Goal: Task Accomplishment & Management: Manage account settings

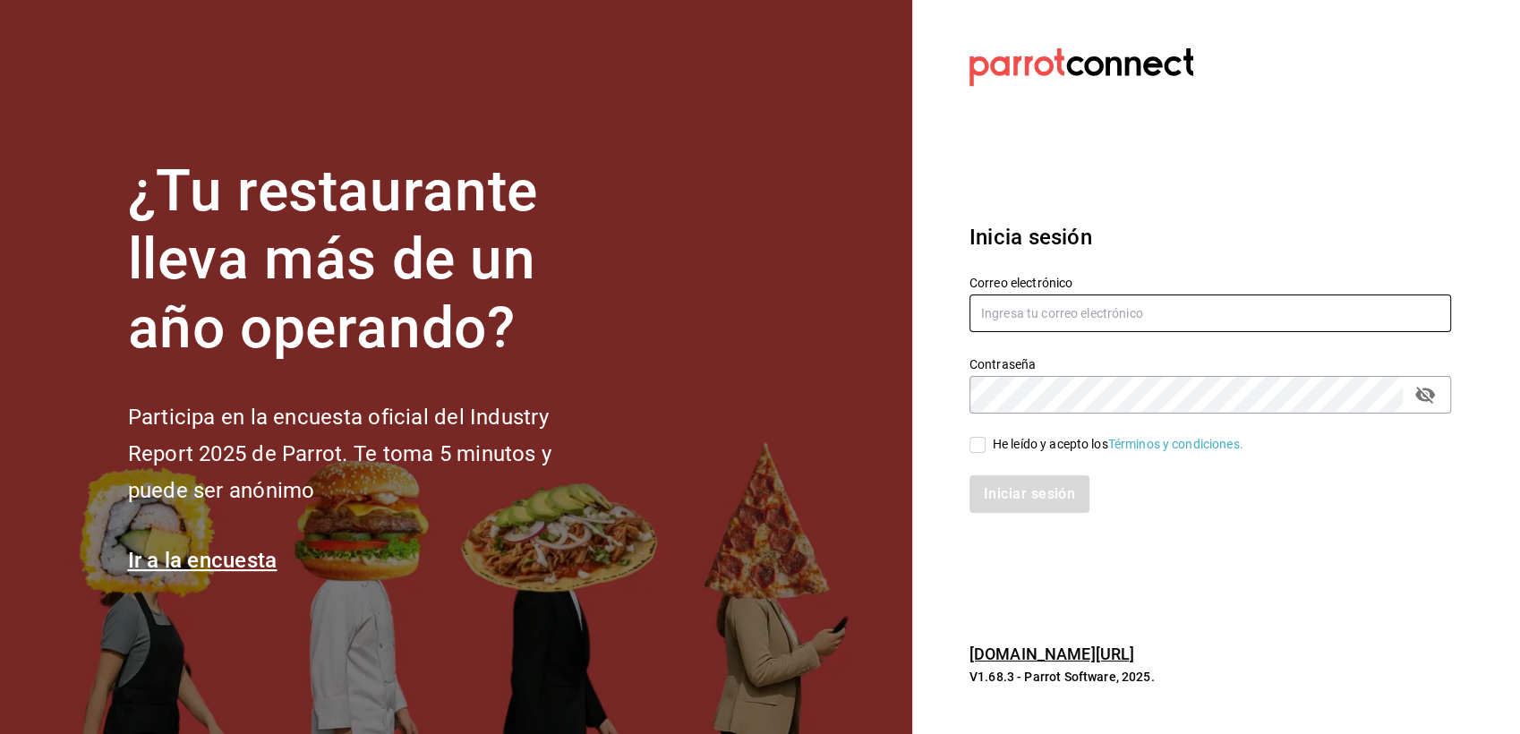
click at [1154, 326] on input "text" at bounding box center [1210, 314] width 482 height 38
type input "[EMAIL_ADDRESS][DOMAIN_NAME]"
click at [976, 448] on input "He leído y acepto los Términos y condiciones." at bounding box center [977, 445] width 16 height 16
checkbox input "true"
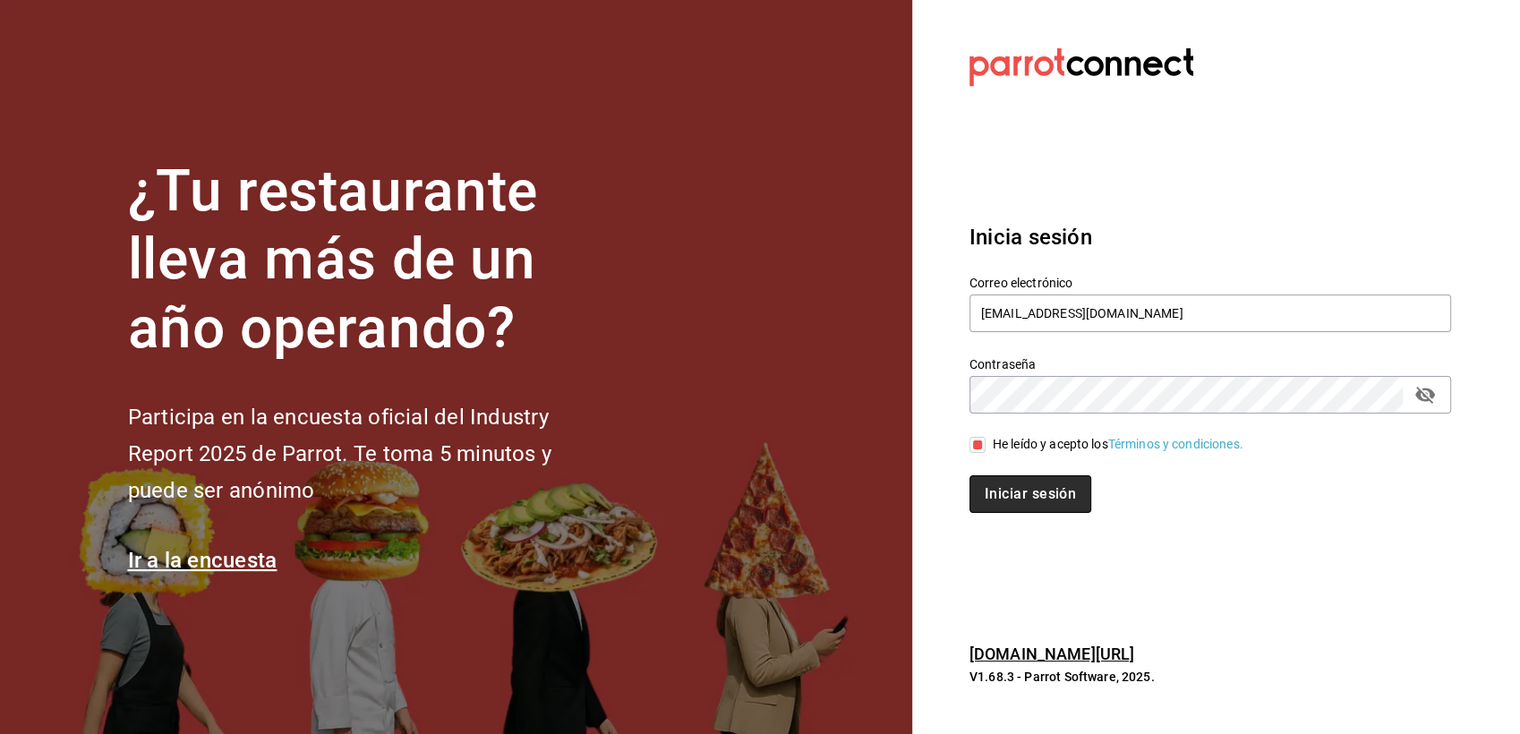
click at [1025, 491] on button "Iniciar sesión" at bounding box center [1030, 494] width 122 height 38
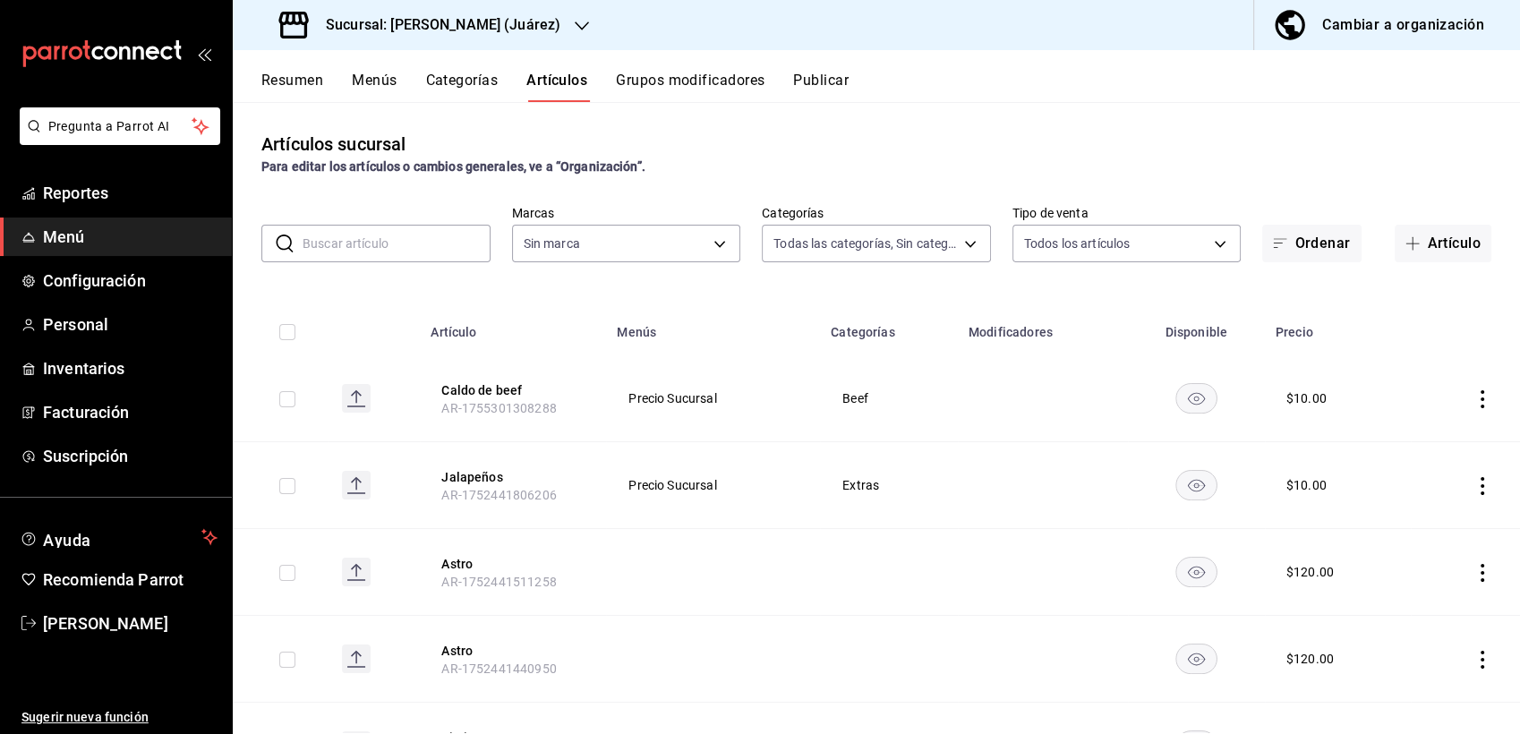
type input "aef14750-e258-466b-8e27-1e2be20b9dbc,021fe05c-40d6-4a57-9aa4-40f4dbf884fa,6b071…"
type input "74fe4a7b-5a09-4bff-a4b5-948db05375b9"
click at [119, 282] on span "Configuración" at bounding box center [130, 281] width 175 height 24
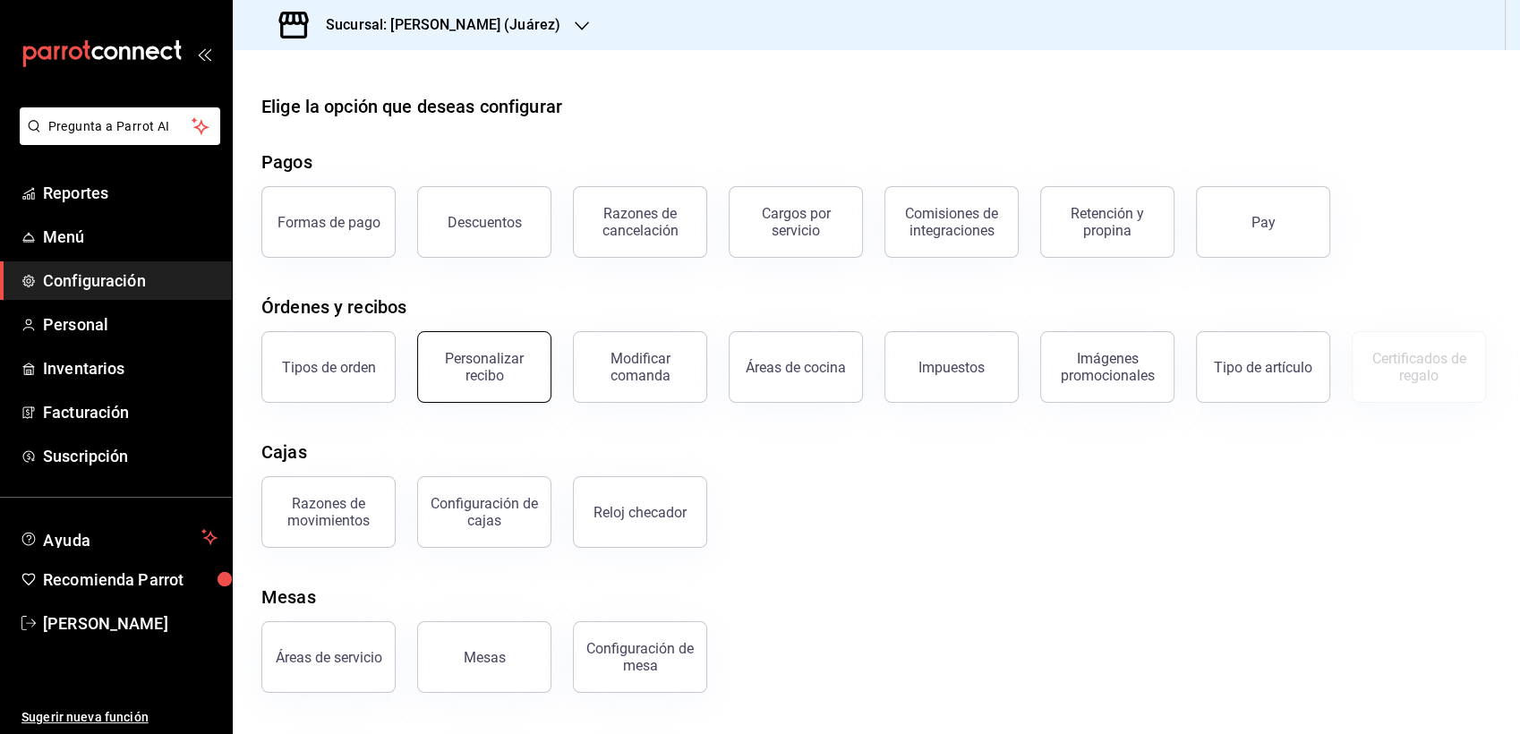
click at [464, 375] on div "Personalizar recibo" at bounding box center [484, 367] width 111 height 34
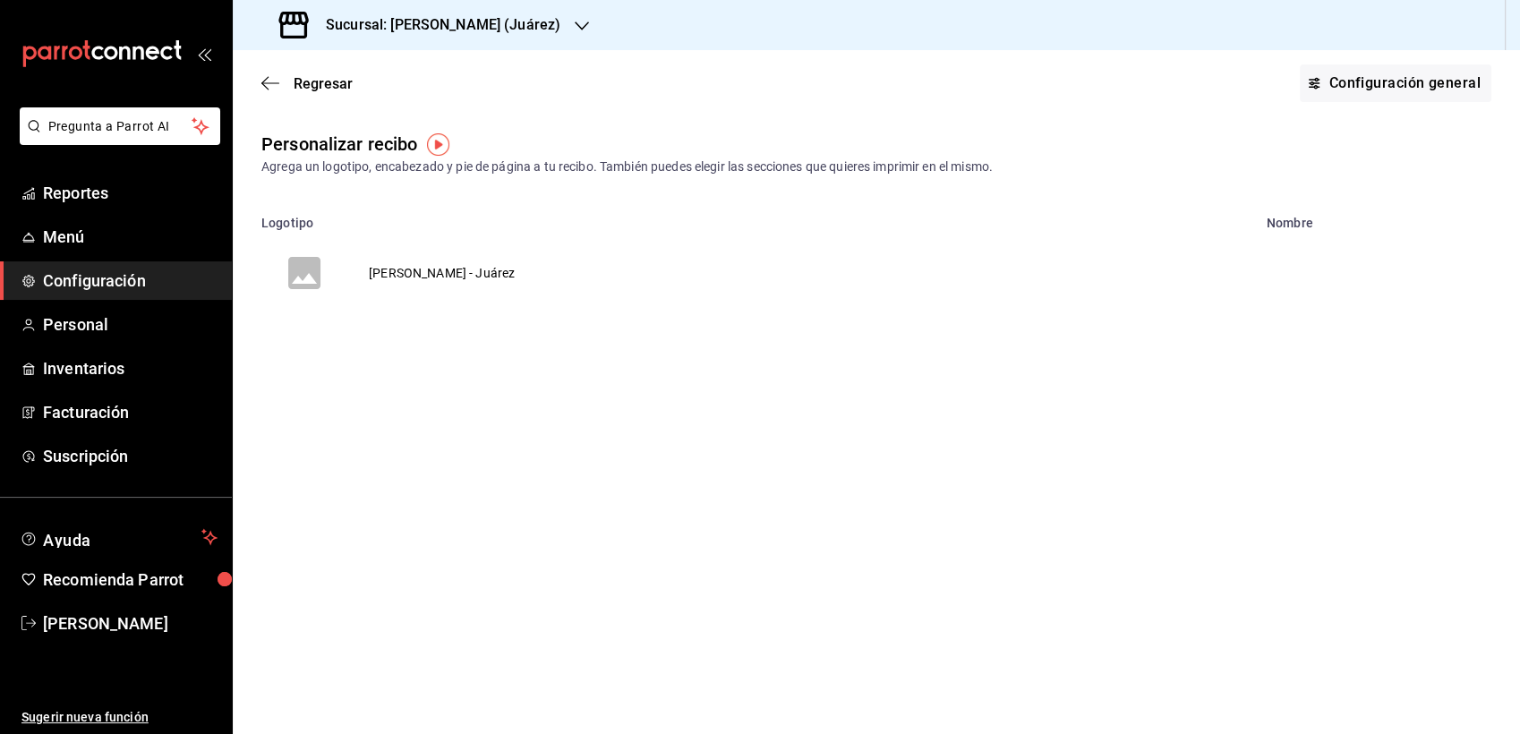
click at [421, 273] on td "Bernie's - Juárez" at bounding box center [441, 273] width 189 height 86
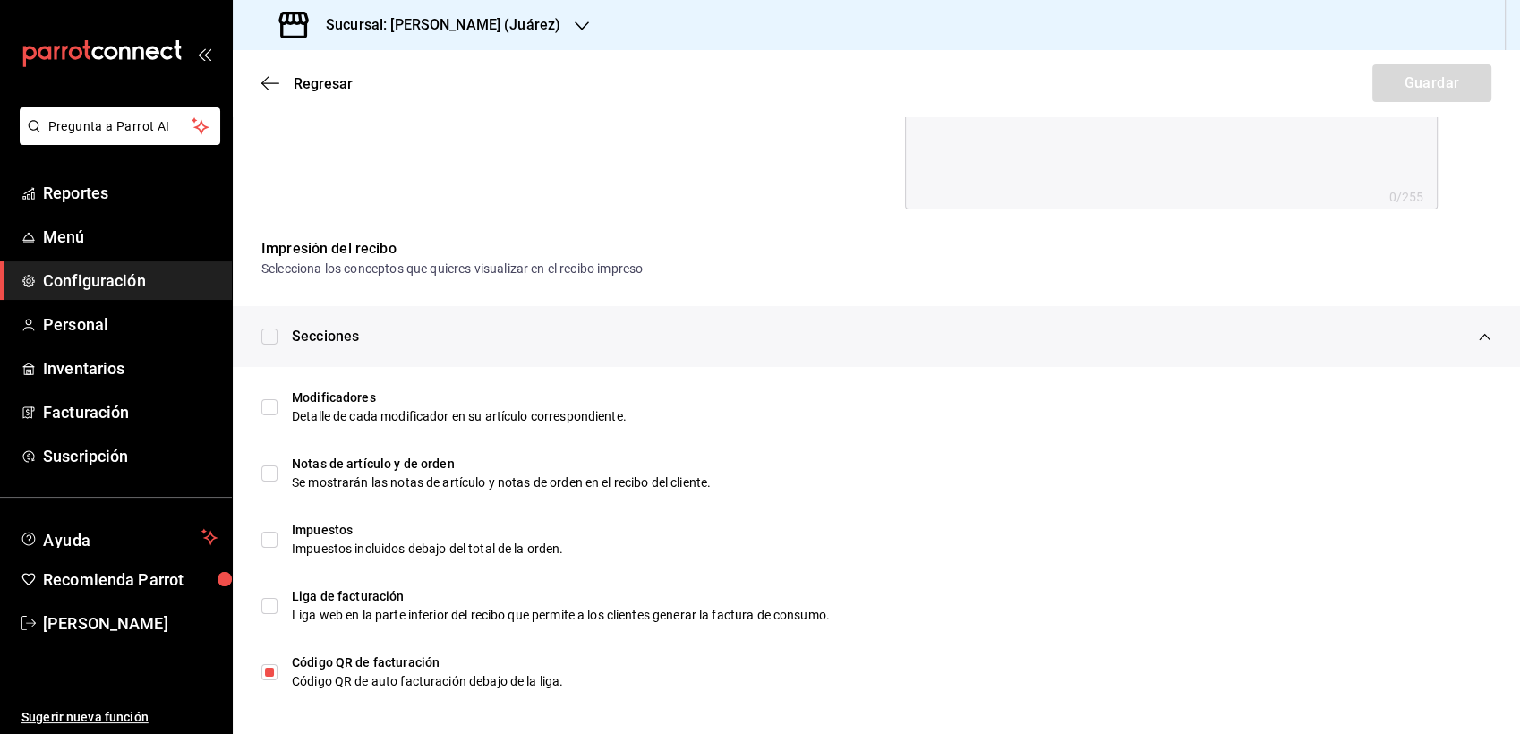
scroll to position [776, 0]
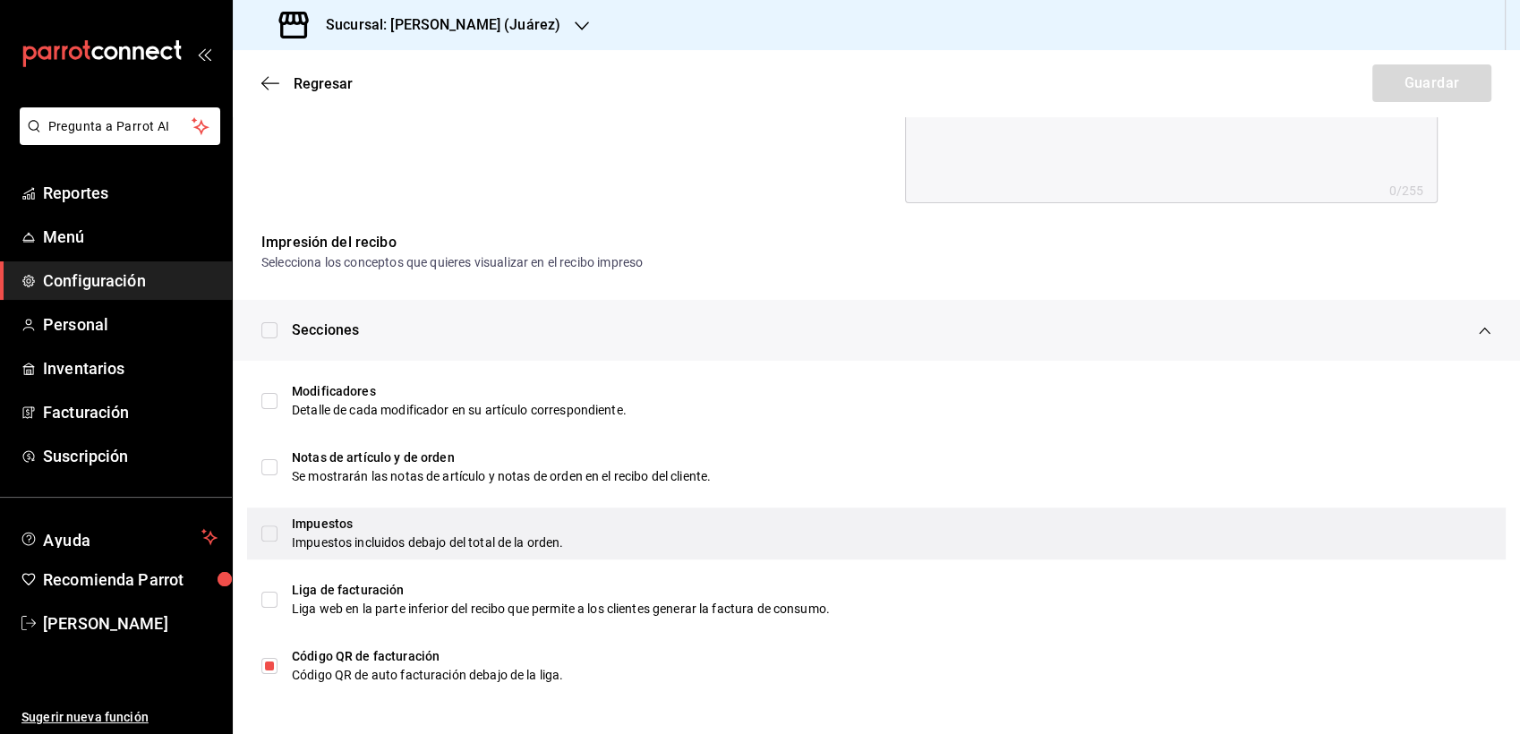
click at [260, 535] on div "Impuestos Impuestos incluidos debajo del total de la orden." at bounding box center [876, 534] width 1259 height 52
checkbox input "true"
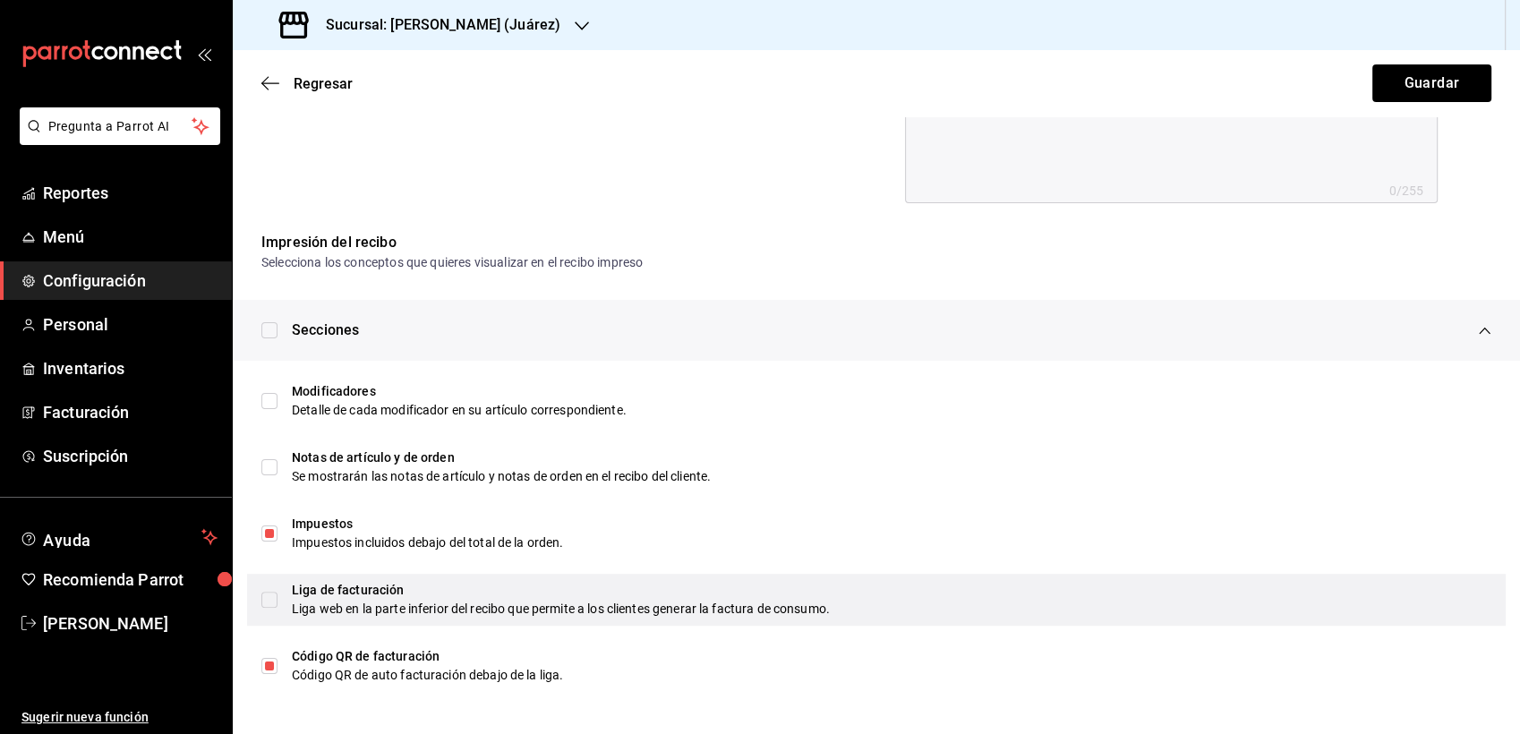
click at [266, 613] on div "Liga de facturación Liga web en la parte inferior del recibo que permite a los …" at bounding box center [876, 600] width 1259 height 52
checkbox input "true"
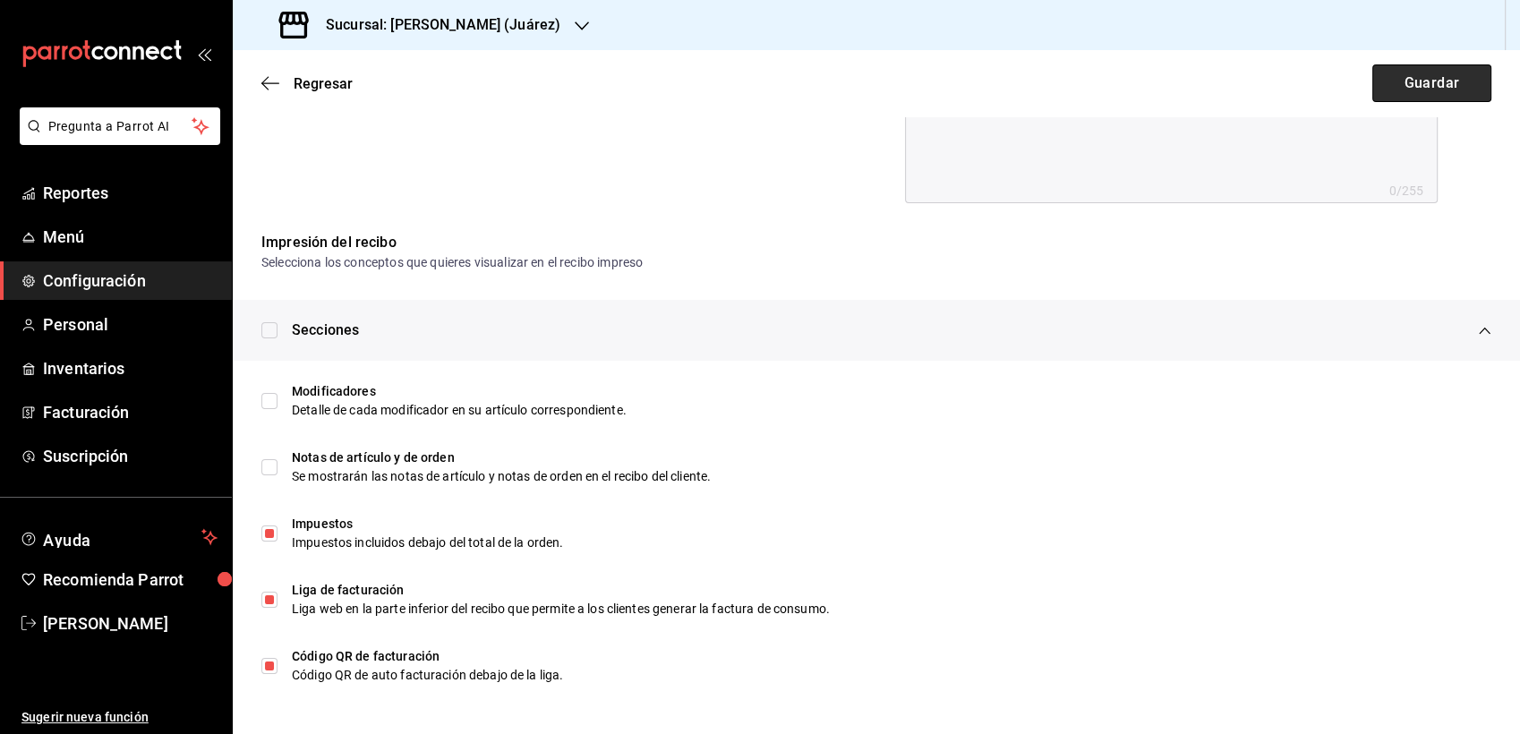
click at [1399, 70] on button "Guardar" at bounding box center [1431, 83] width 119 height 38
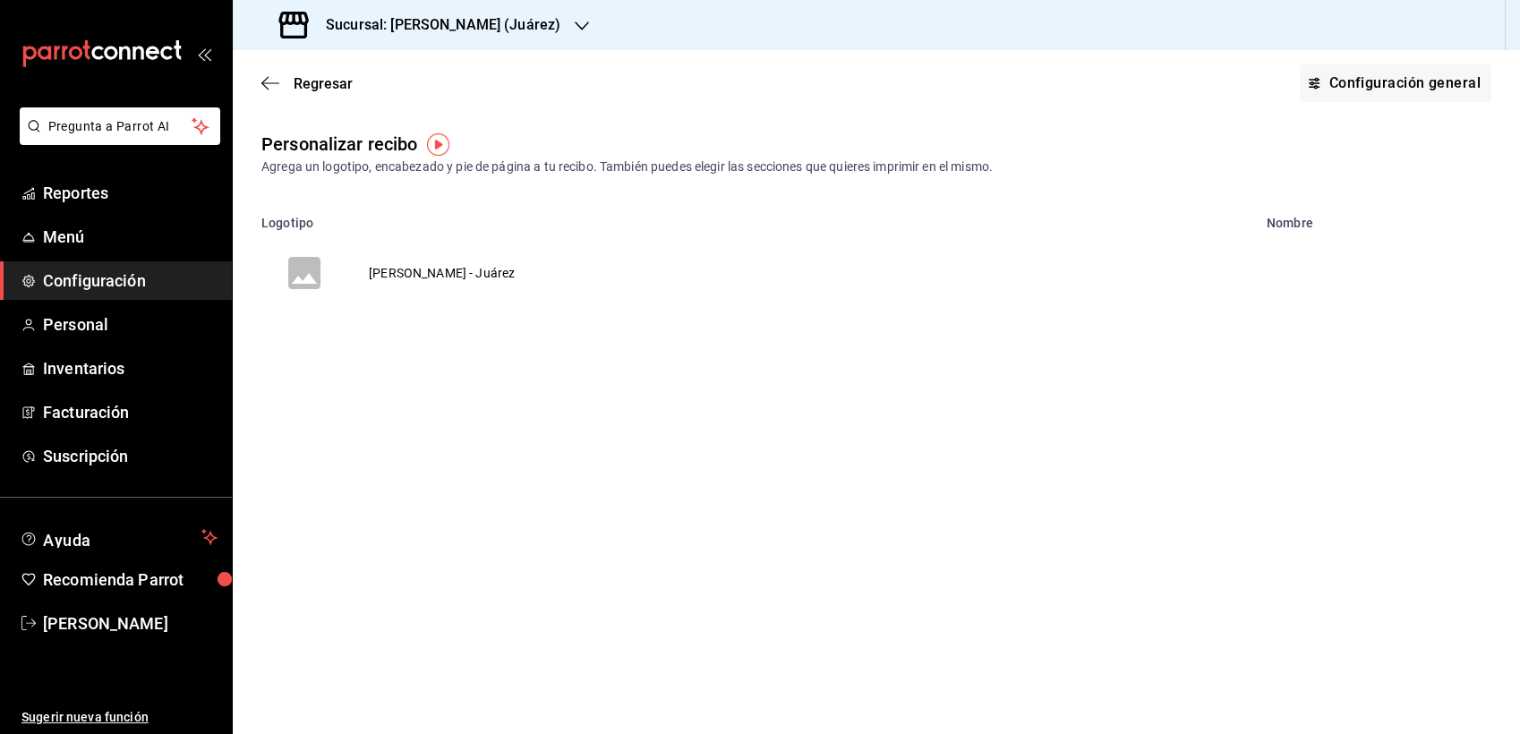
click at [637, 362] on main "Regresar Configuración general Personalizar recibo Agrega un logotipo, encabeza…" at bounding box center [876, 392] width 1287 height 684
click at [380, 274] on td "Bernie's - Juárez" at bounding box center [441, 273] width 189 height 86
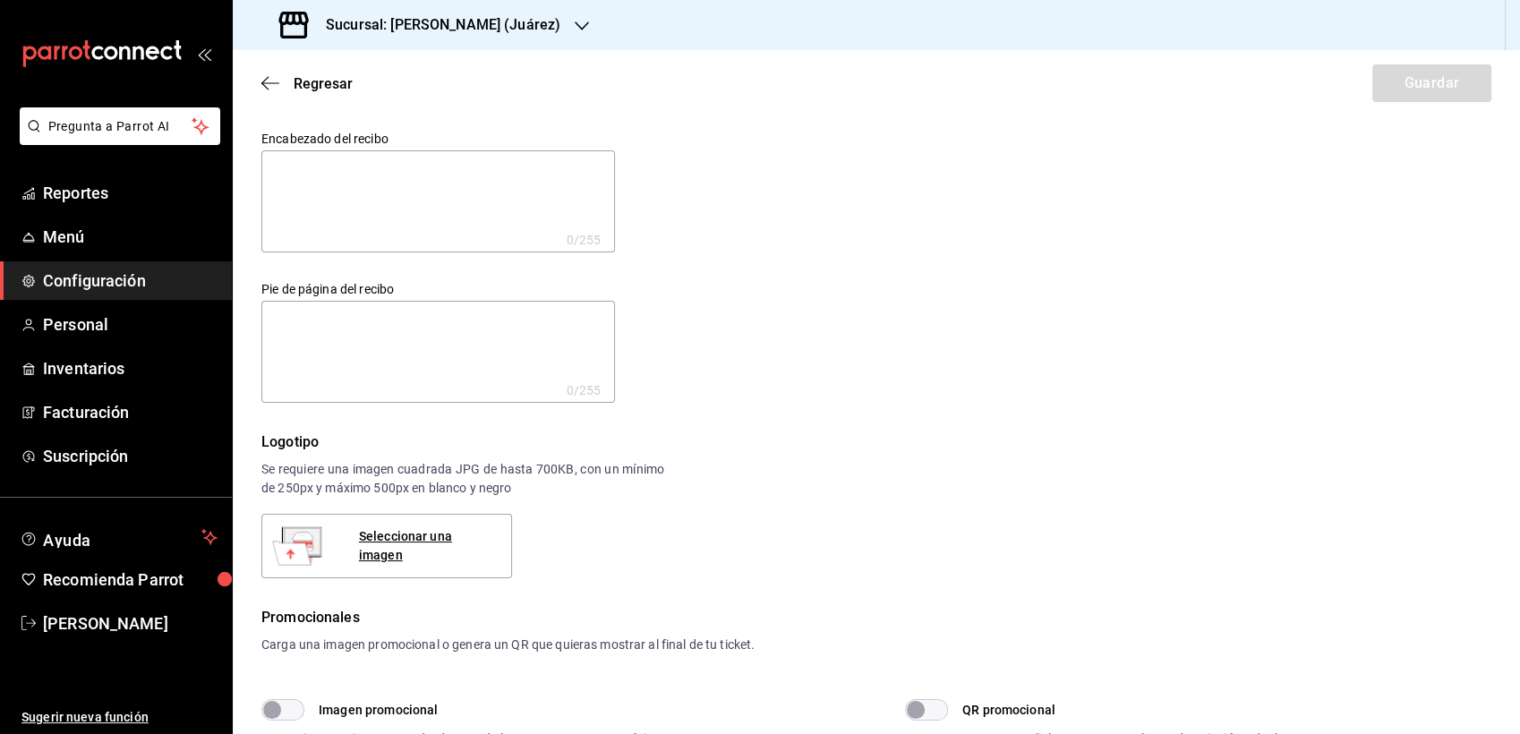
click at [430, 326] on textarea at bounding box center [438, 352] width 354 height 102
click at [363, 334] on textarea at bounding box center [438, 352] width 354 height 102
type textarea "C"
type textarea "x"
type textarea "Cu"
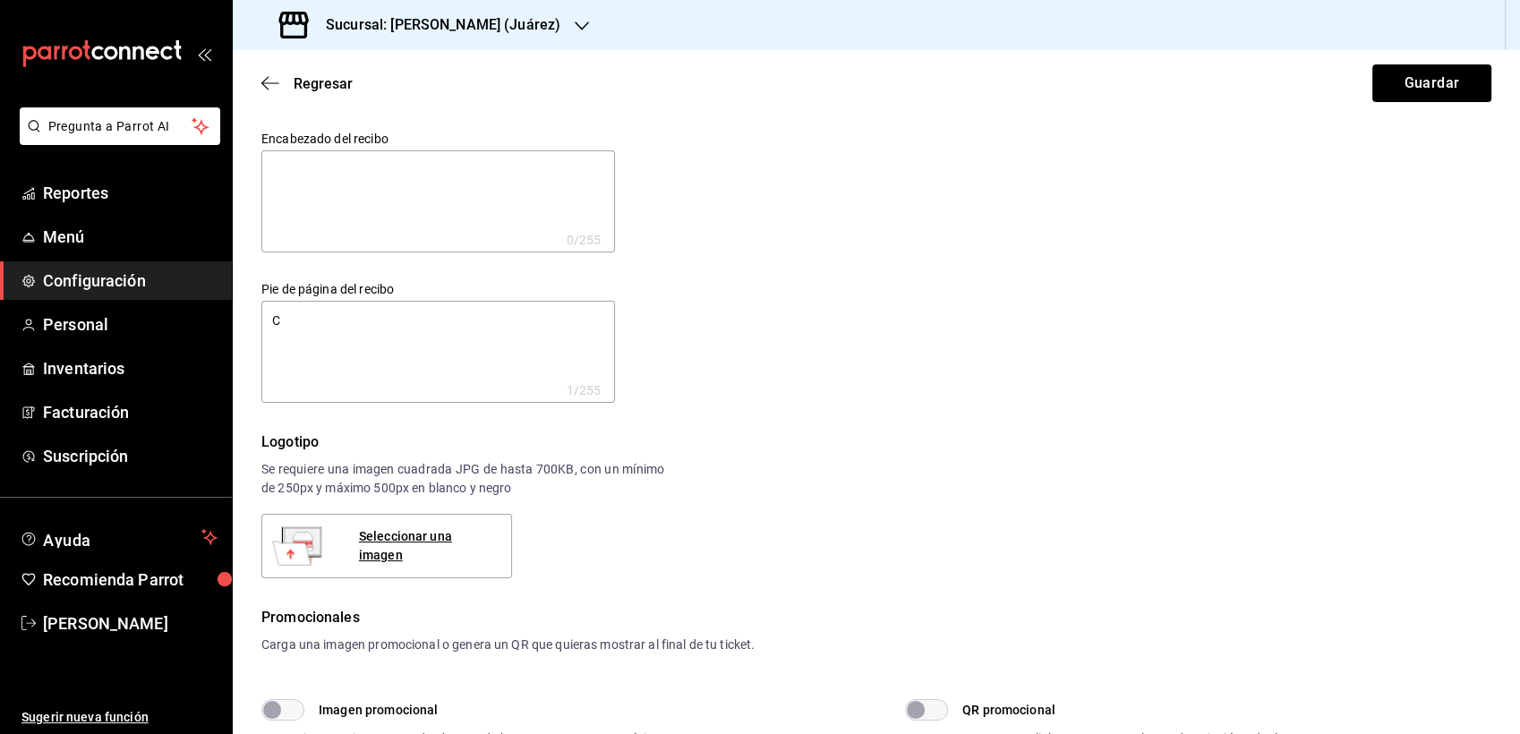
type textarea "x"
type textarea "Cua"
type textarea "x"
type textarea "Cual"
type textarea "x"
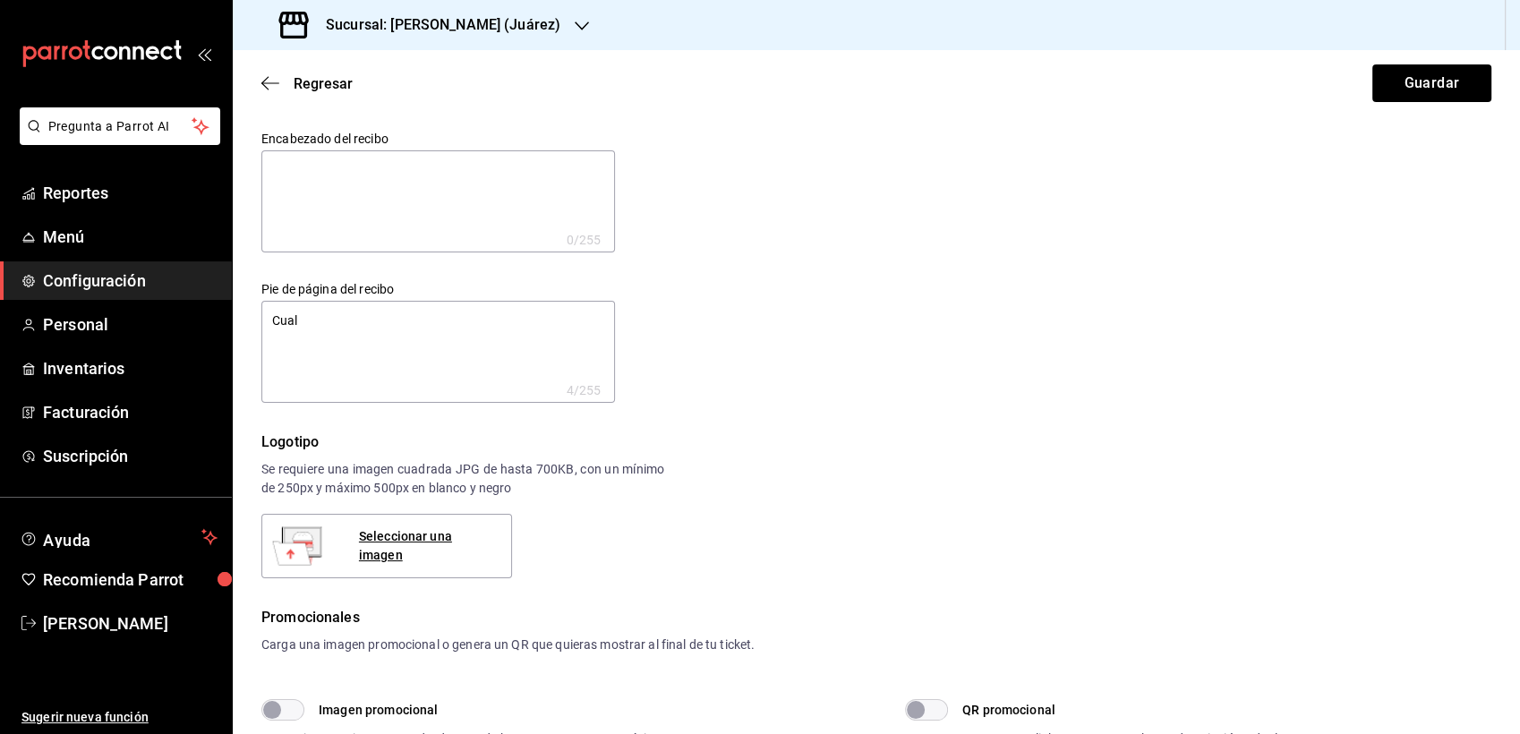
type textarea "Cualq"
type textarea "x"
type textarea "Cualqu"
type textarea "x"
type textarea "Cualqui"
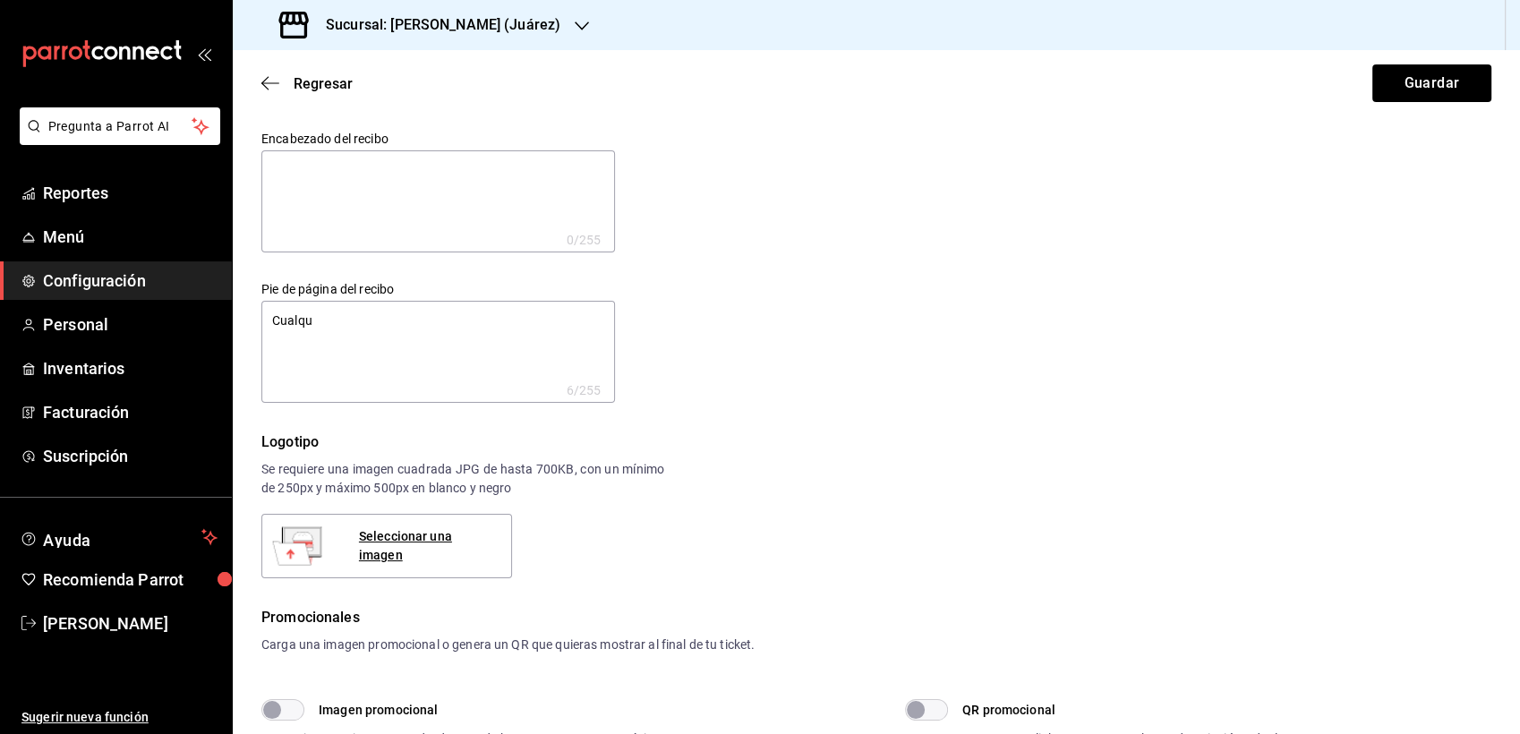
type textarea "x"
type textarea "Cualquie"
type textarea "x"
type textarea "Cualquier"
type textarea "x"
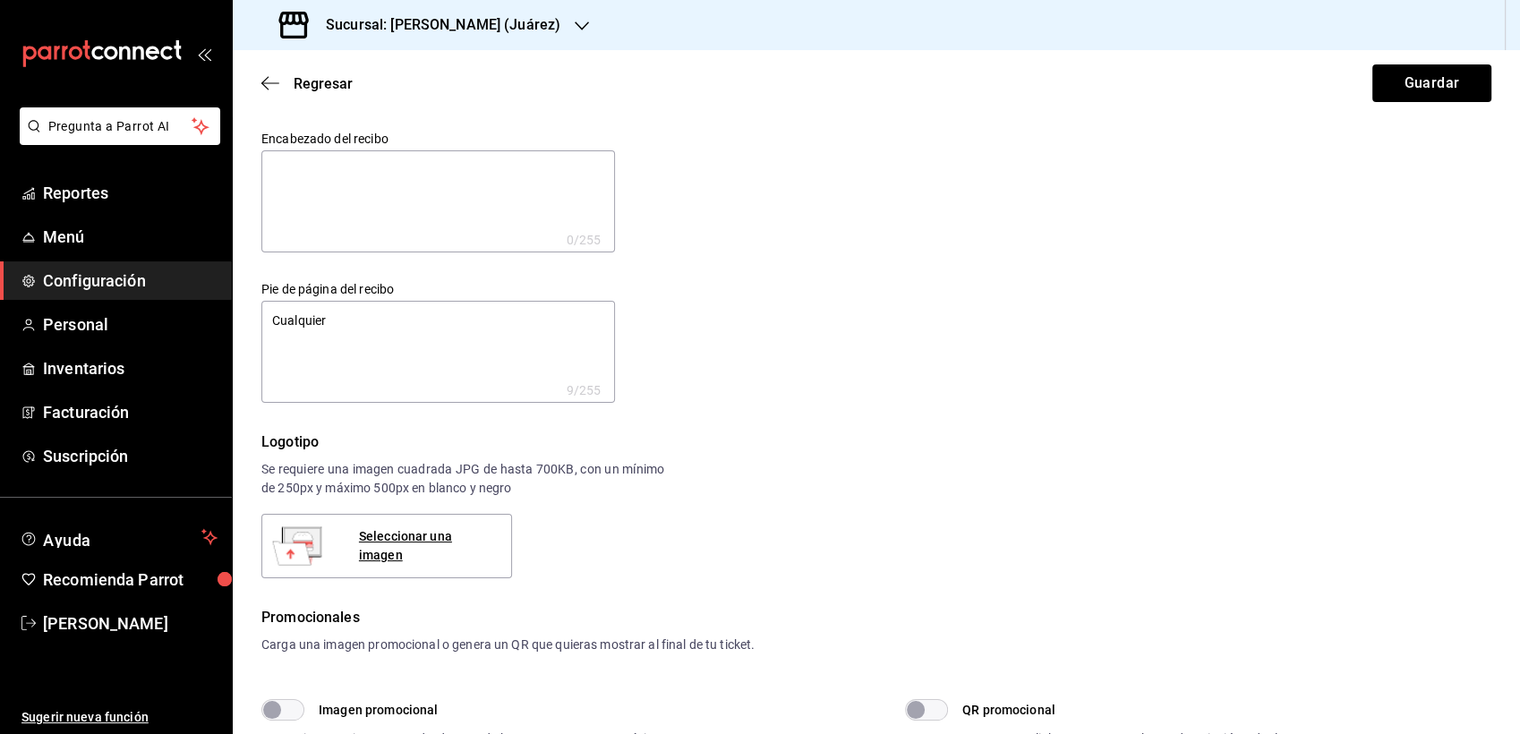
type textarea "Cualquier"
type textarea "x"
type textarea "Cualquier t"
type textarea "x"
type textarea "Cualquier ti"
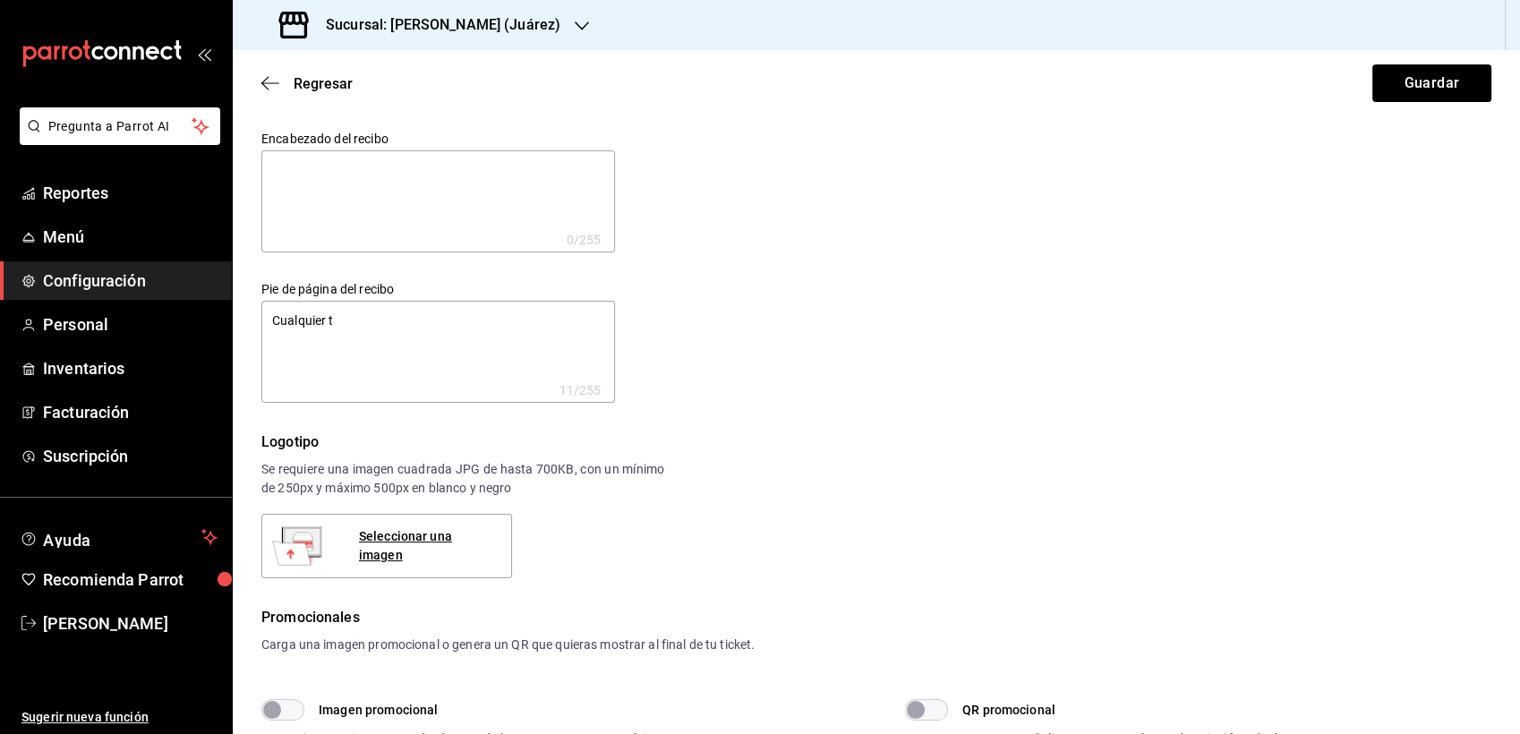
type textarea "x"
type textarea "Cualquier tip"
type textarea "x"
type textarea "Cualquier tipo"
type textarea "x"
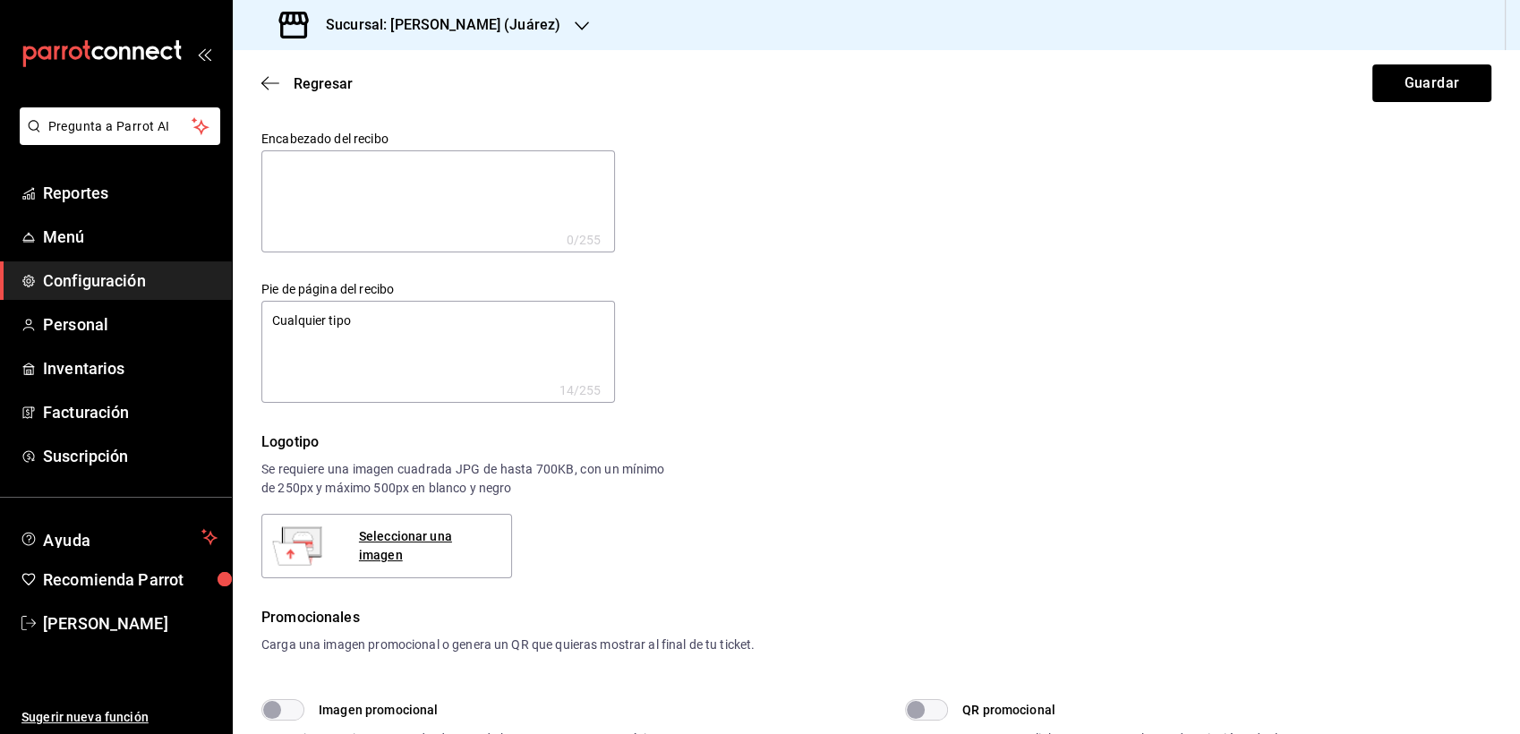
type textarea "Cualquier tipo"
type textarea "x"
type textarea "Cualquier tipo d"
type textarea "x"
type textarea "Cualquier tipo de"
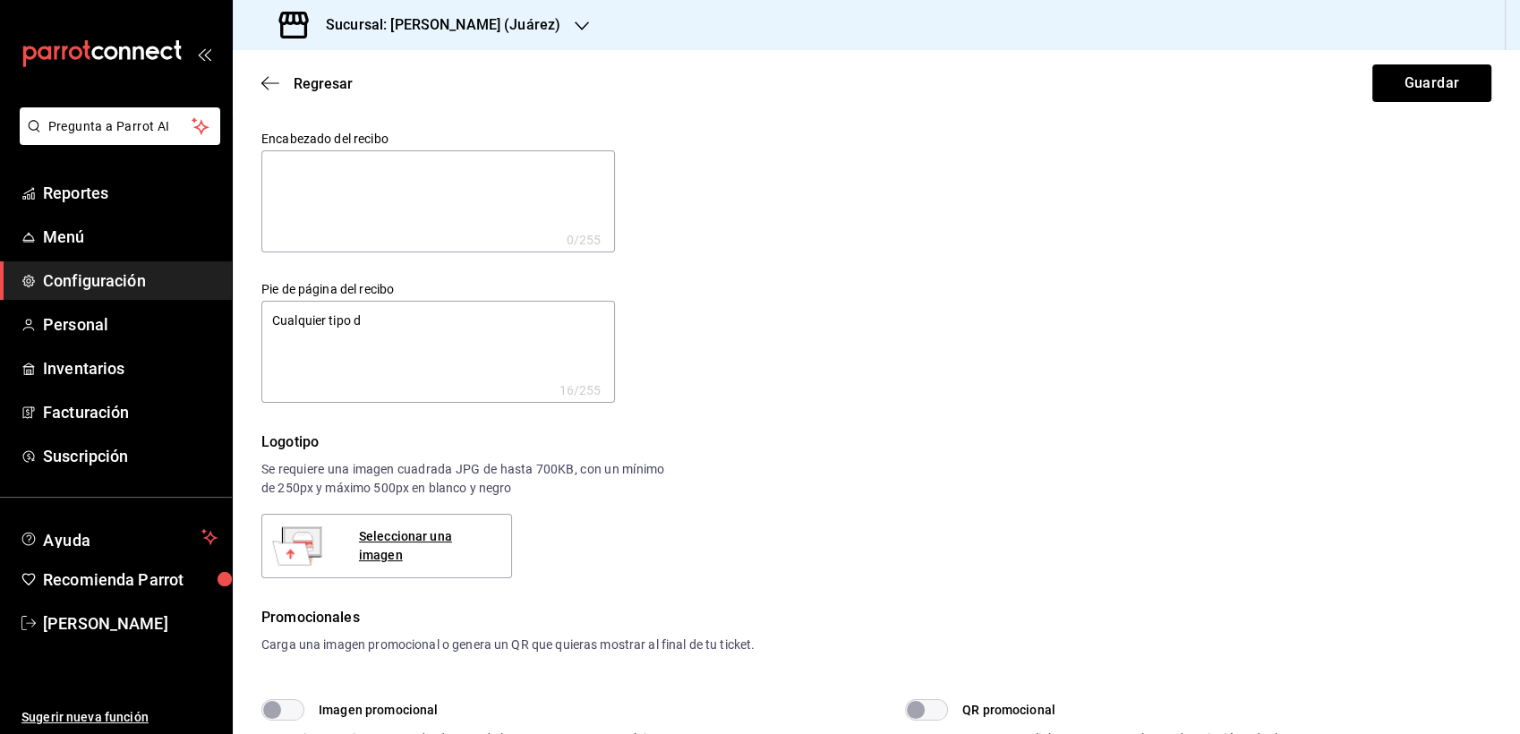
type textarea "x"
type textarea "Cualquier tipo d"
type textarea "x"
type textarea "Cualquier tipo"
type textarea "x"
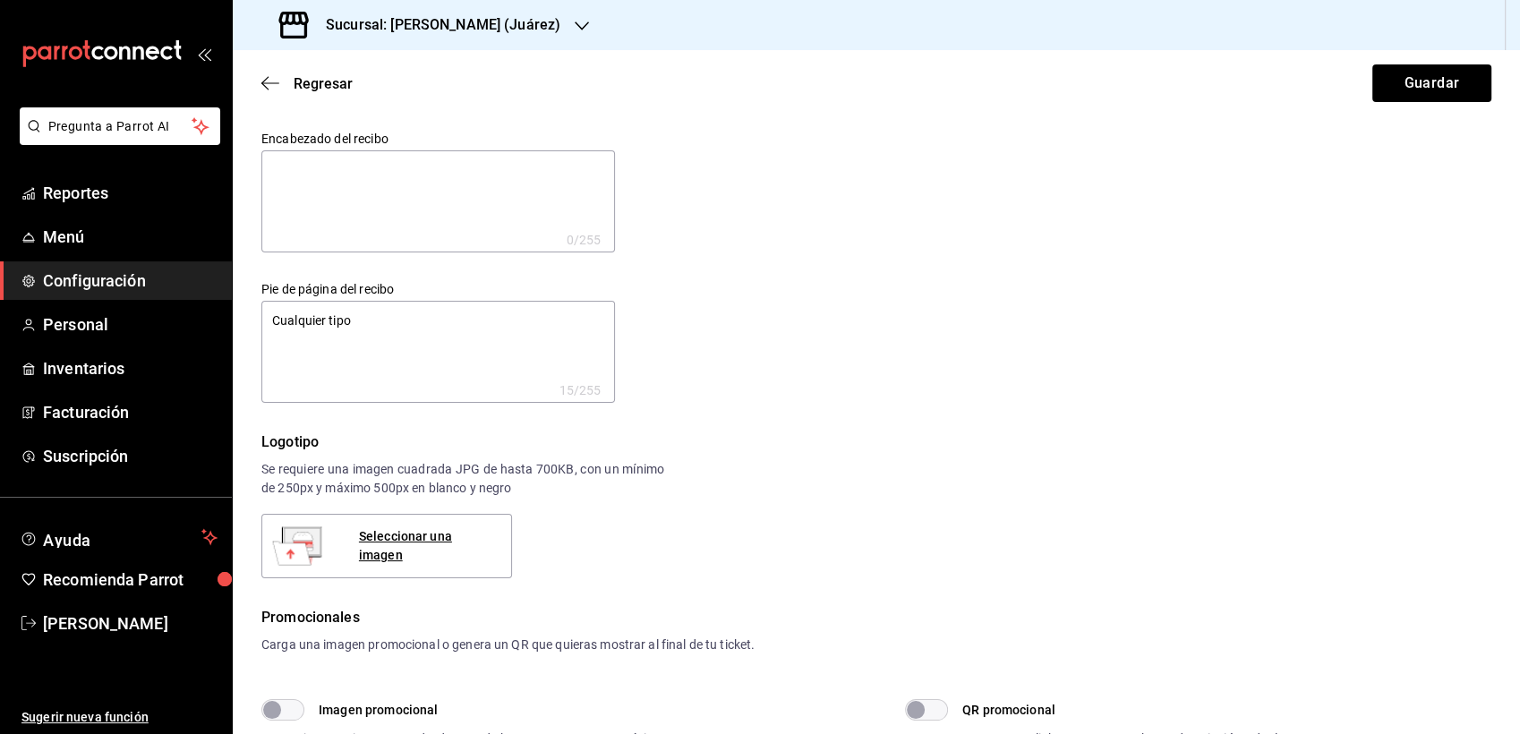
type textarea "Cualquier tipo"
type textarea "x"
type textarea "Cualquier tipo"
type textarea "x"
type textarea "Cualquier tipo d"
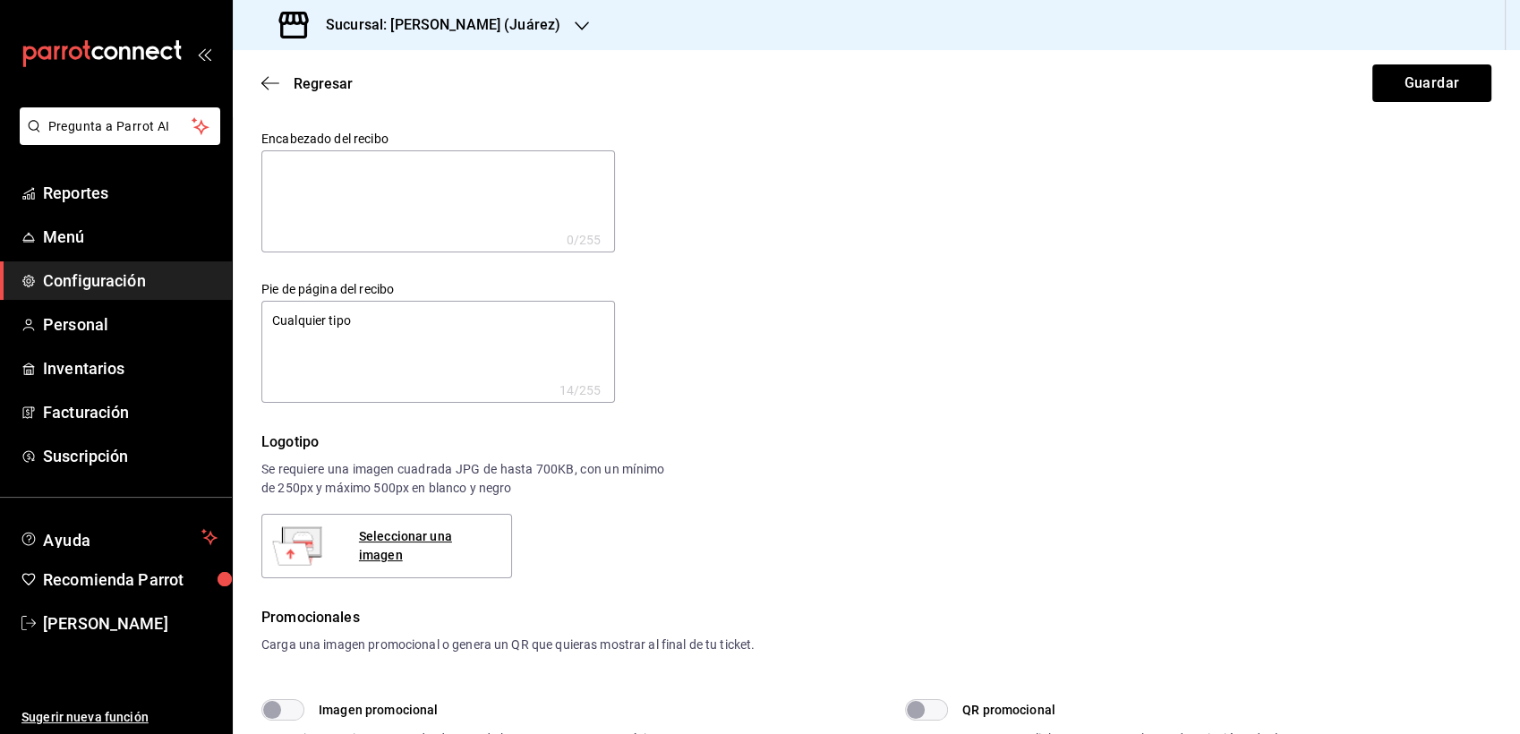
type textarea "x"
type textarea "Cualquier tipo de"
type textarea "x"
type textarea "Cualquier tipo de"
type textarea "x"
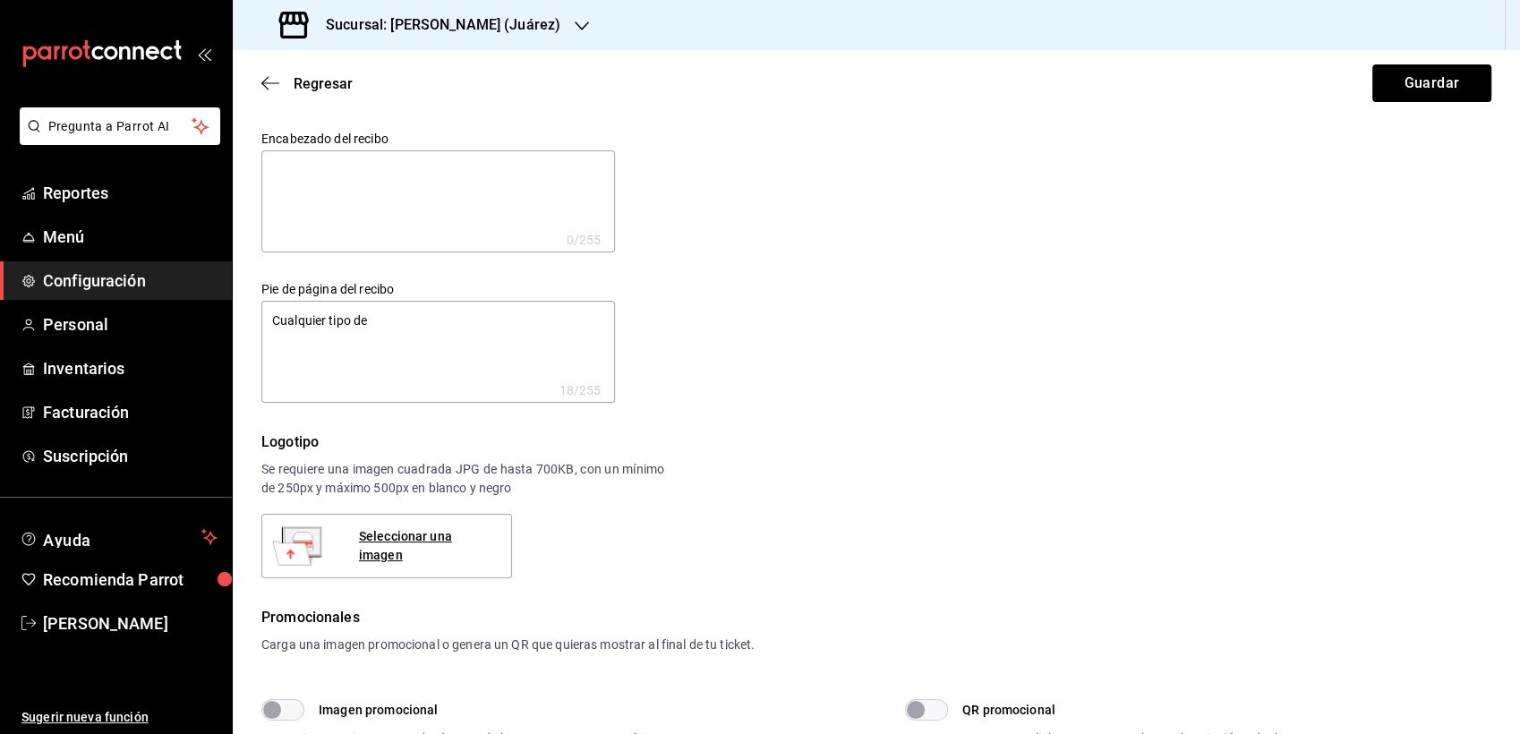
type textarea "Cualquier tipo de a"
type textarea "x"
type textarea "Cualquier tipo de ac"
type textarea "x"
type textarea "Cualquier tipo de acl"
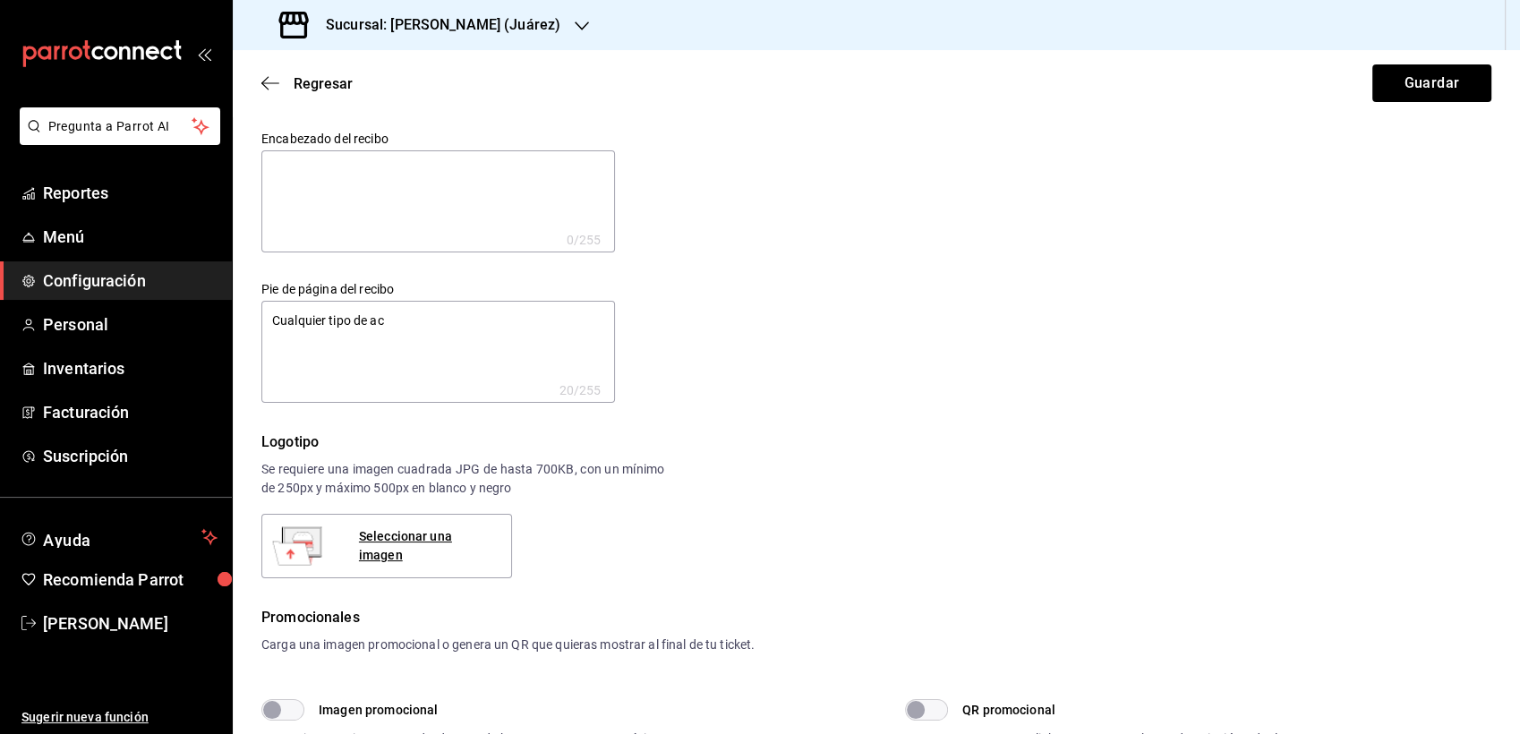
type textarea "x"
type textarea "Cualquier tipo de acla"
type textarea "x"
type textarea "Cualquier tipo de aclar"
type textarea "x"
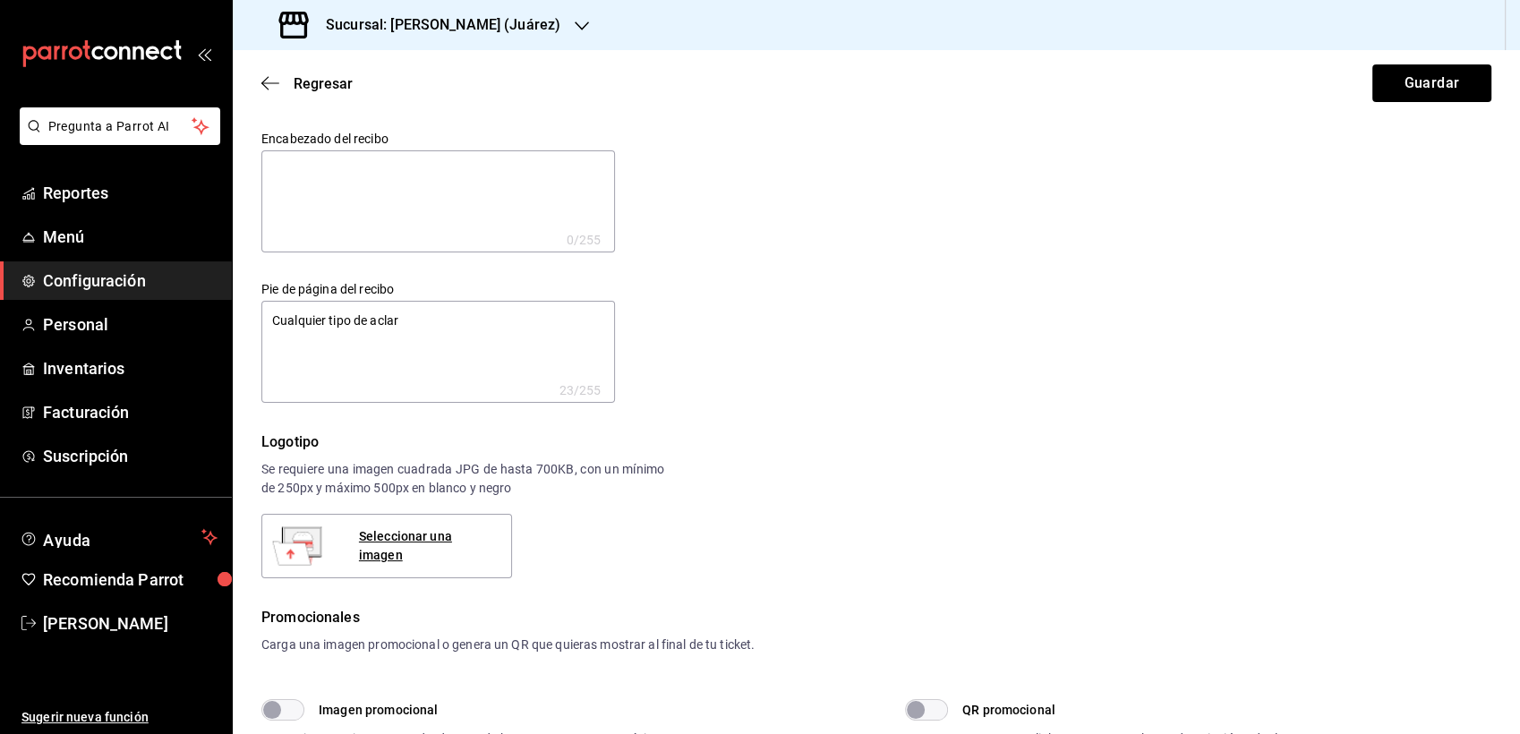
type textarea "Cualquier tipo de aclara"
type textarea "x"
type textarea "Cualquier tipo de aclarac"
type textarea "x"
type textarea "Cualquier tipo de aclaraci"
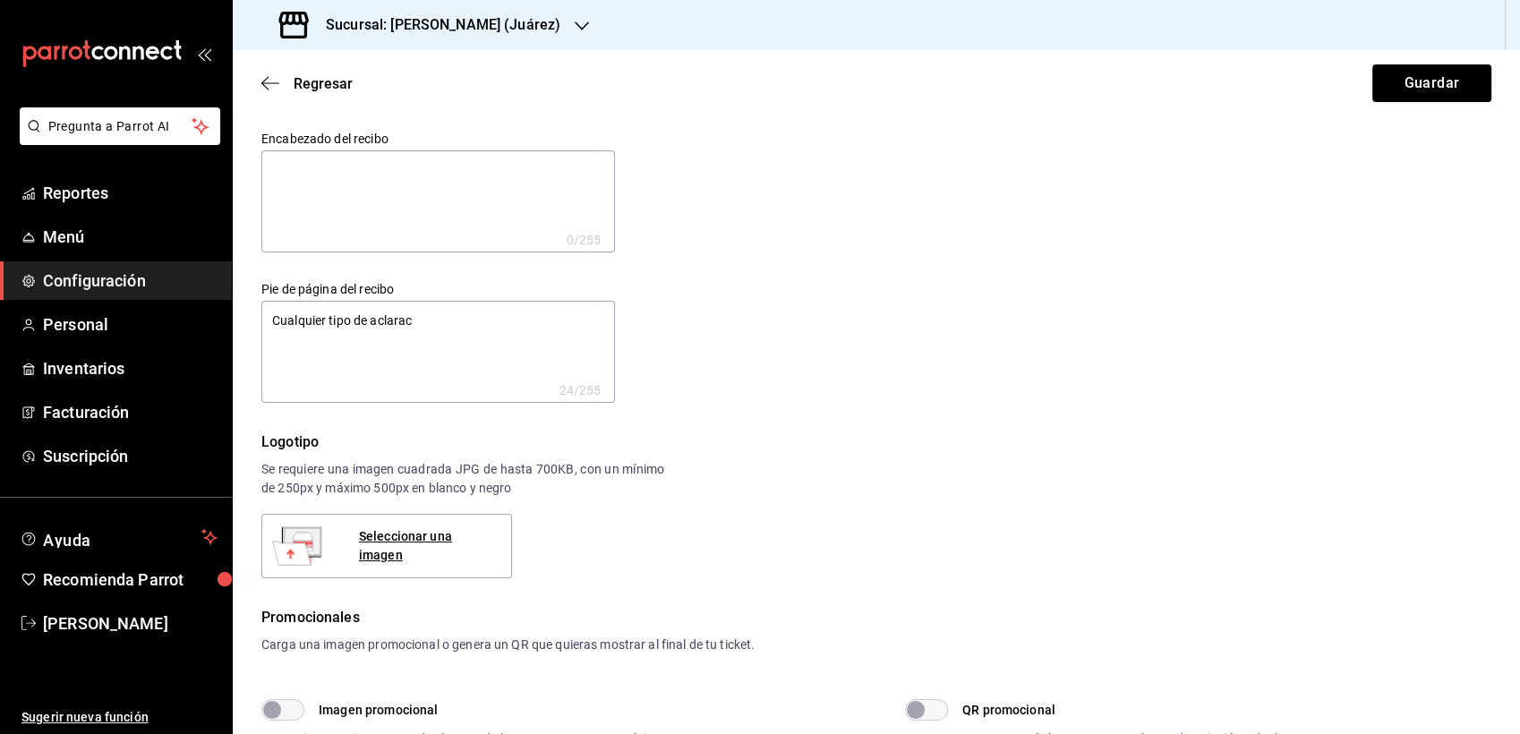
type textarea "x"
type textarea "Cualquier tipo de aclaracio"
type textarea "x"
type textarea "Cualquier tipo de aclaracion"
type textarea "x"
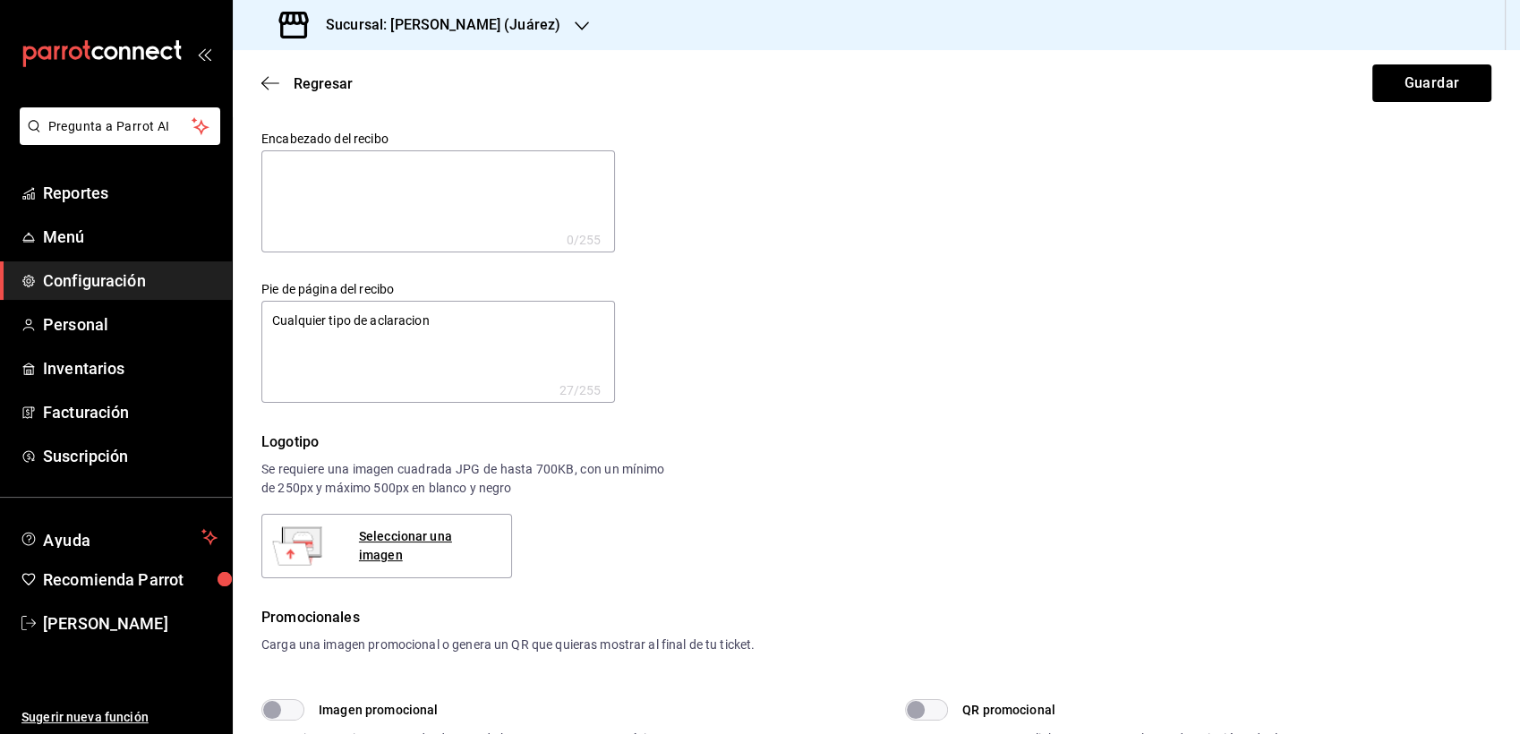
type textarea "Cualquier tipo de aclaracion"
type textarea "x"
type textarea "Cualquier tipo de aclaracion"
type textarea "x"
type textarea "Cualquier tipo de aclaracion,"
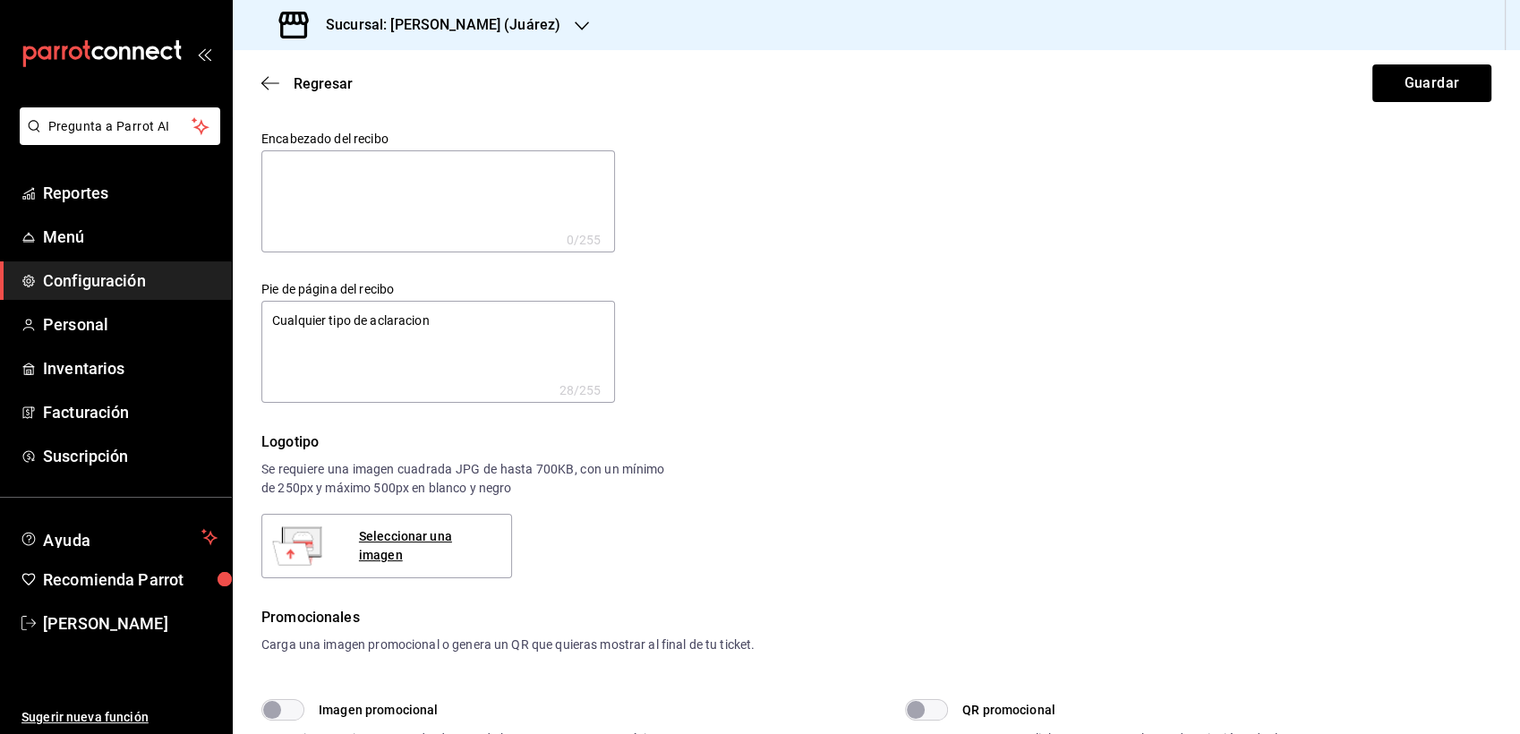
type textarea "x"
type textarea "Cualquier tipo de aclaracion,"
type textarea "x"
type textarea "Cualquier tipo de aclaración,"
type textarea "x"
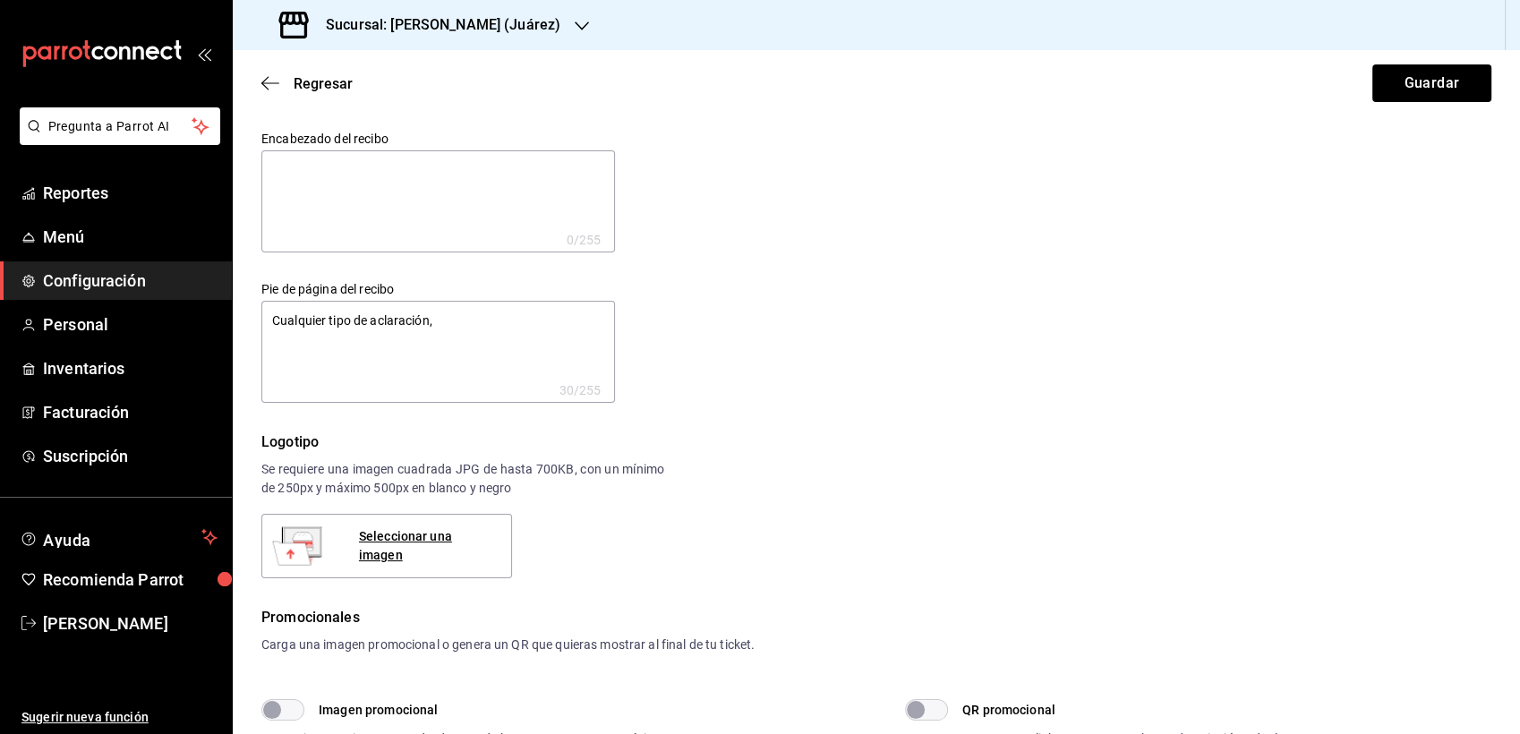
type textarea "Cualquier tipo de aclaración,"
type textarea "x"
type textarea "Cualquier tipo de aclaración,d"
type textarea "x"
type textarea "Cualquier tipo de aclaración,du"
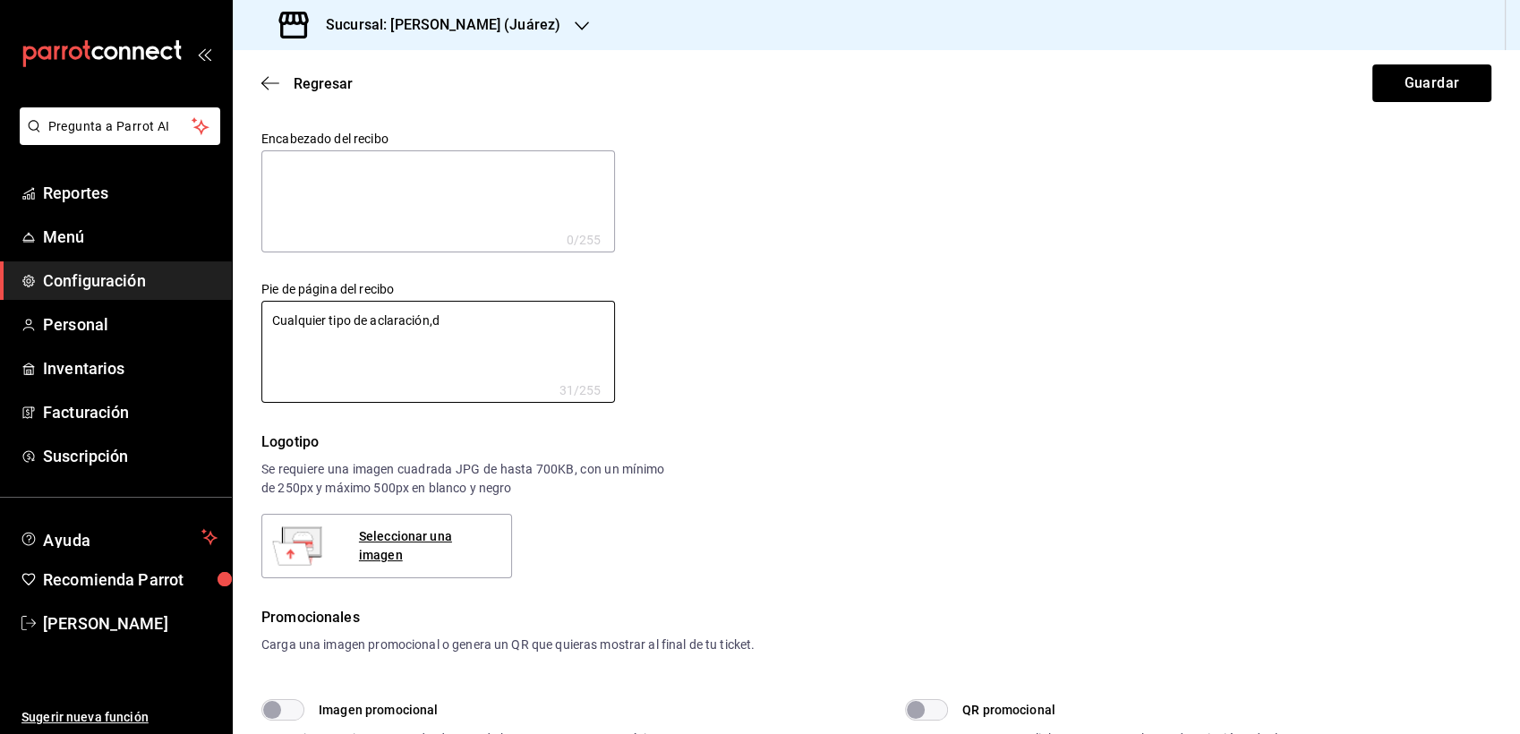
type textarea "x"
type textarea "Cualquier tipo de aclaración,dua"
type textarea "x"
type textarea "Cualquier tipo de aclaración,du"
type textarea "x"
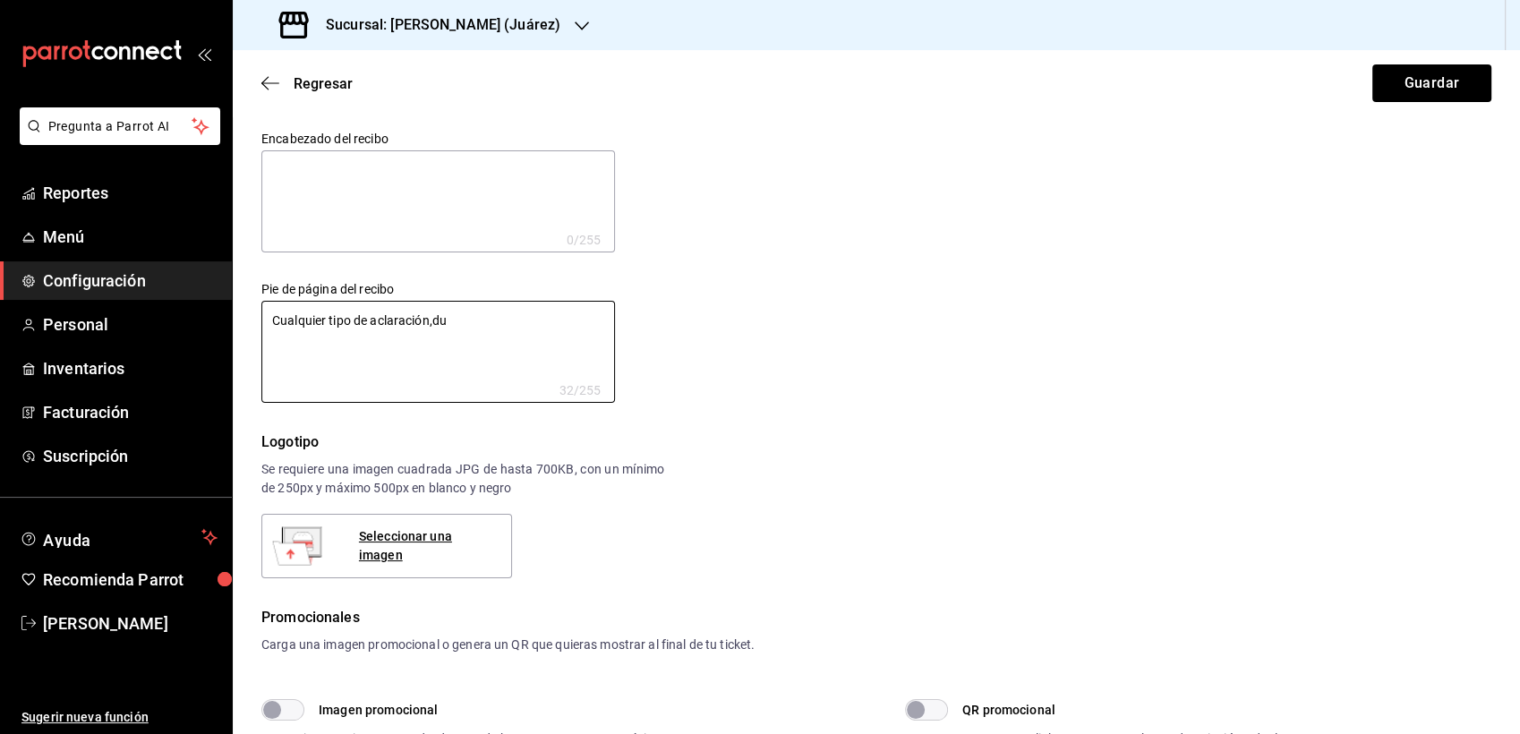
type textarea "Cualquier tipo de aclaración,dud"
type textarea "x"
type textarea "Cualquier tipo de aclaración,du"
type textarea "x"
type textarea "Cualquier tipo de aclaración,dud"
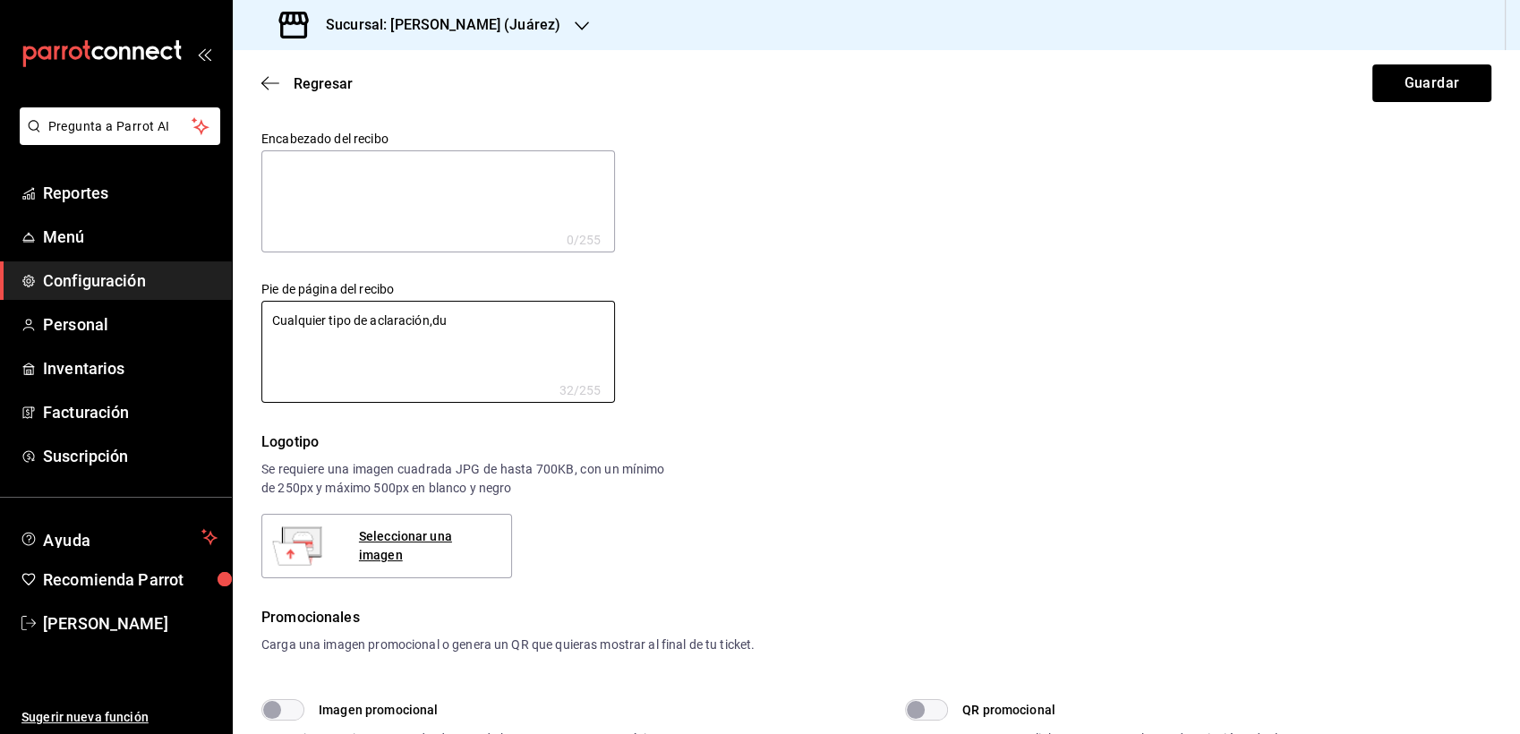
type textarea "x"
type textarea "Cualquier tipo de aclaración,duda"
type textarea "x"
type textarea "Cualquier tipo de aclaración,duda"
type textarea "x"
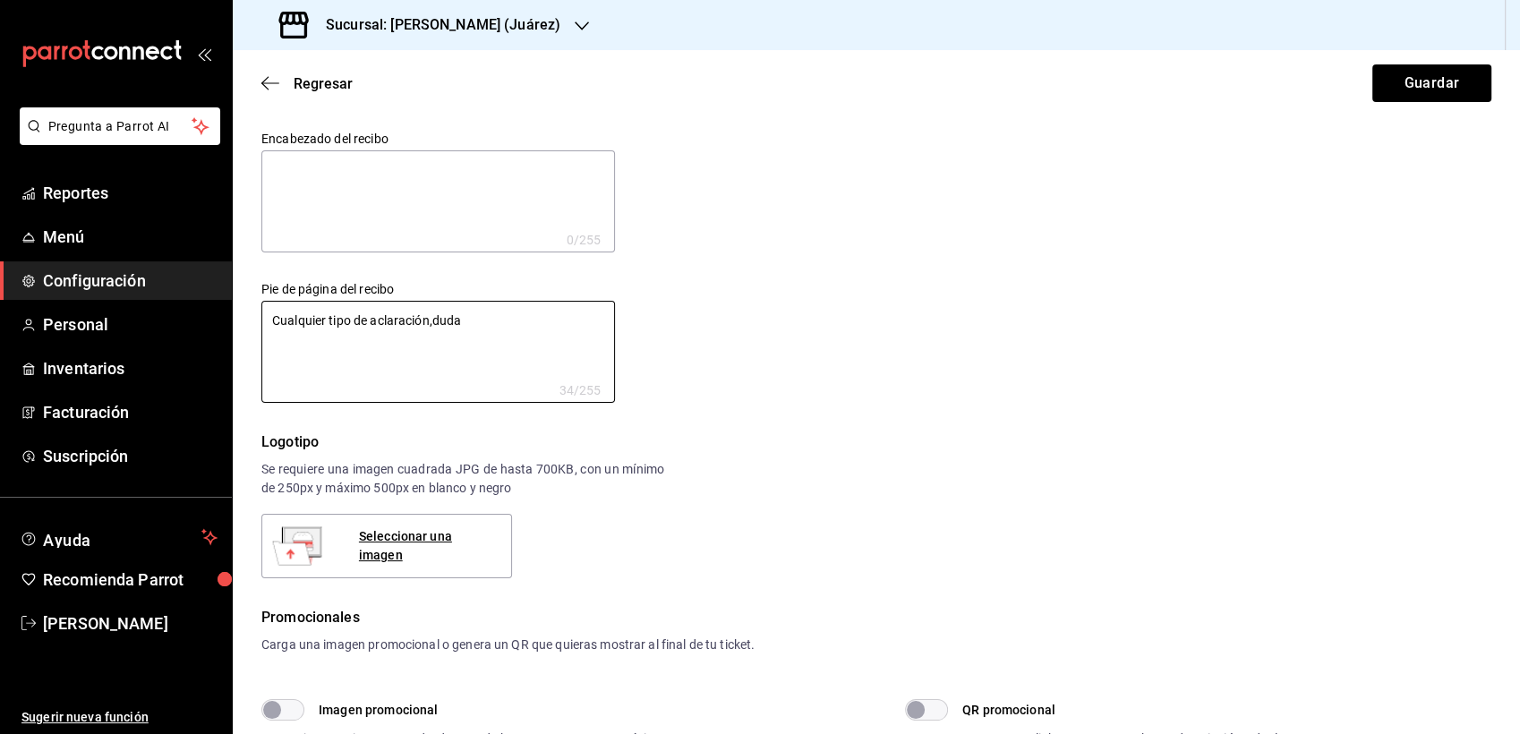
type textarea "Cualquier tipo de aclaración,duda o"
type textarea "x"
type textarea "Cualquier tipo de aclaración,duda"
type textarea "x"
type textarea "Cualquier tipo de aclaración,duda"
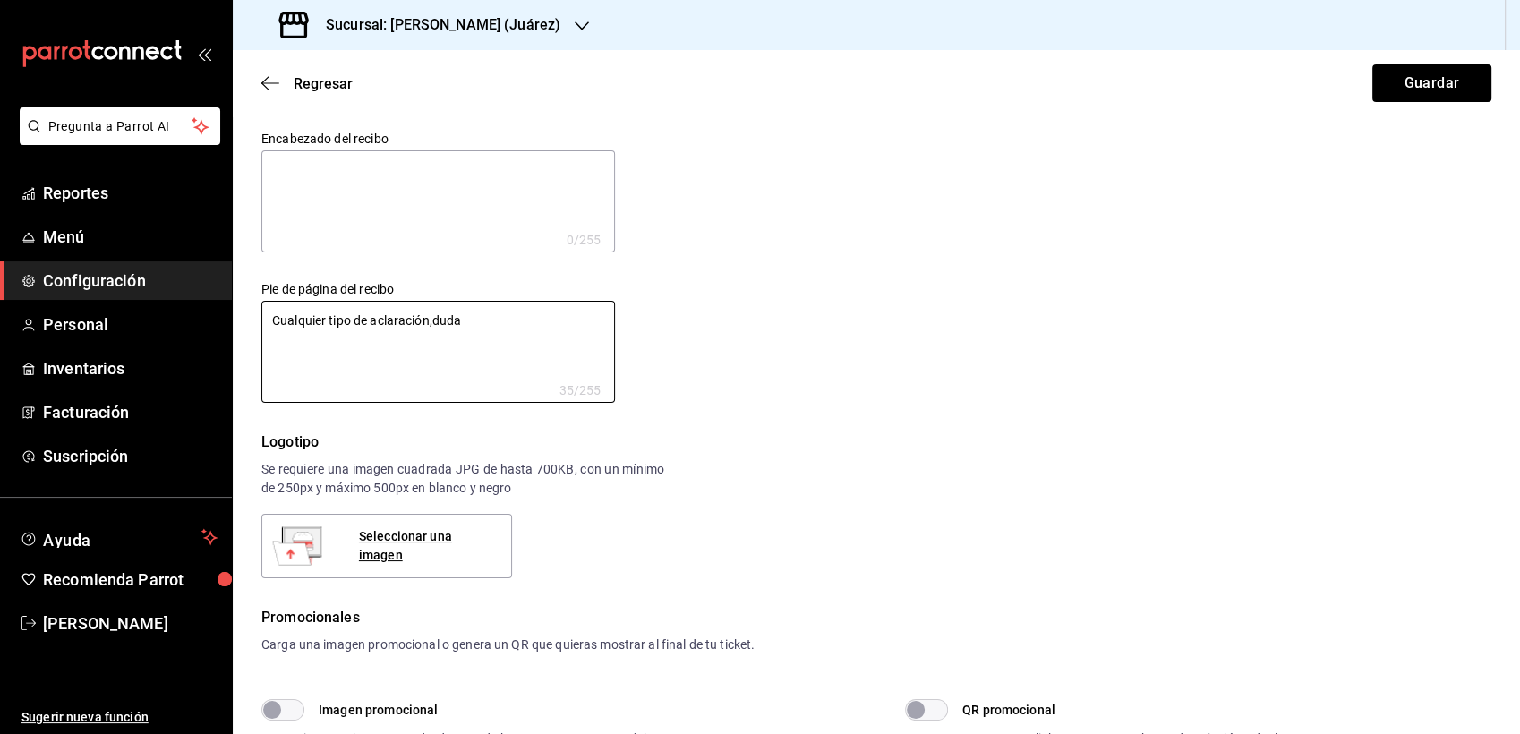
type textarea "x"
type textarea "Cualquier tipo de aclaración,duda,"
type textarea "x"
type textarea "Cualquier tipo de aclaración,duda,"
type textarea "x"
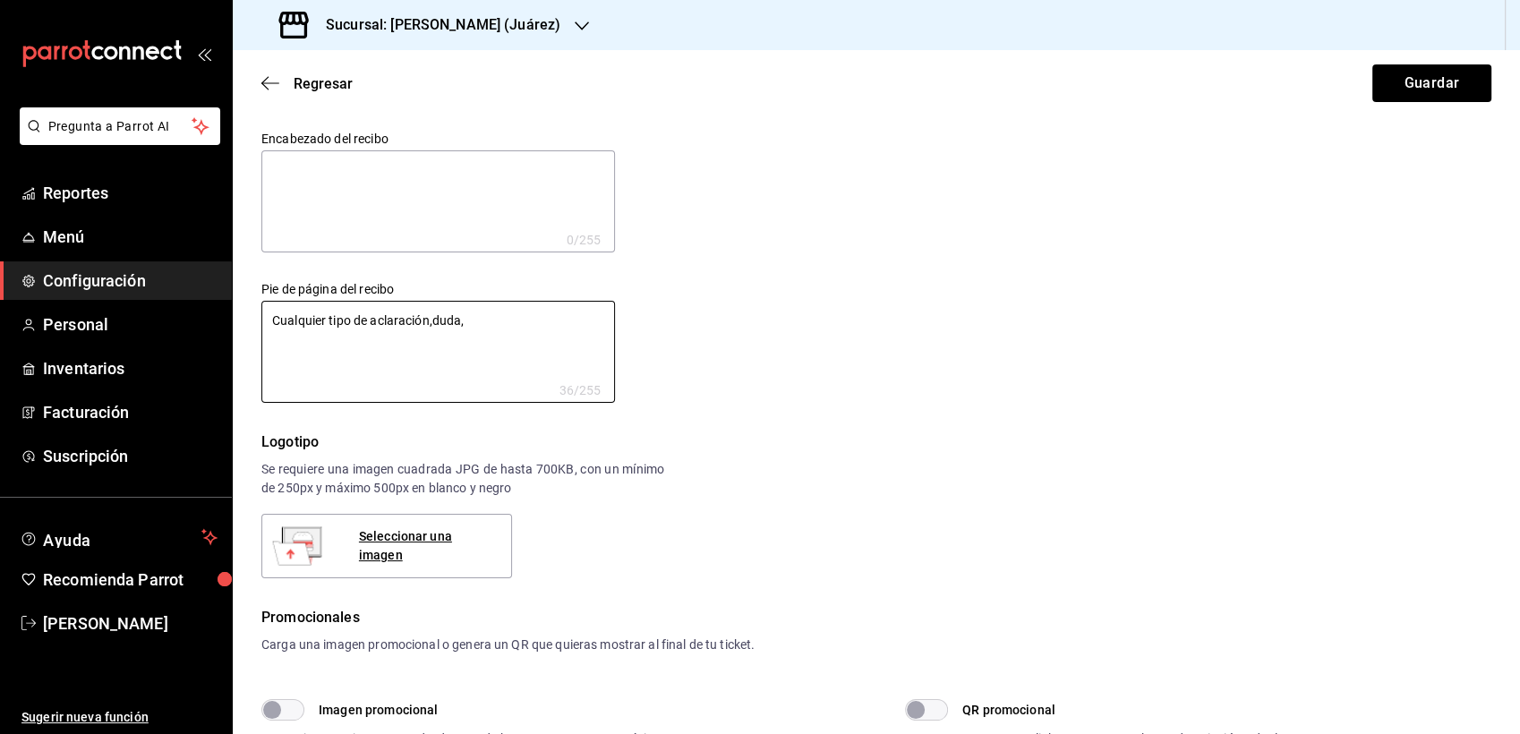
type textarea "Cualquier tipo de aclaración,duda,"
type textarea "x"
type textarea "Cualquier tipo de aclaración,duda,"
type textarea "x"
type textarea "Cualquier tipo de aclaración,duda,"
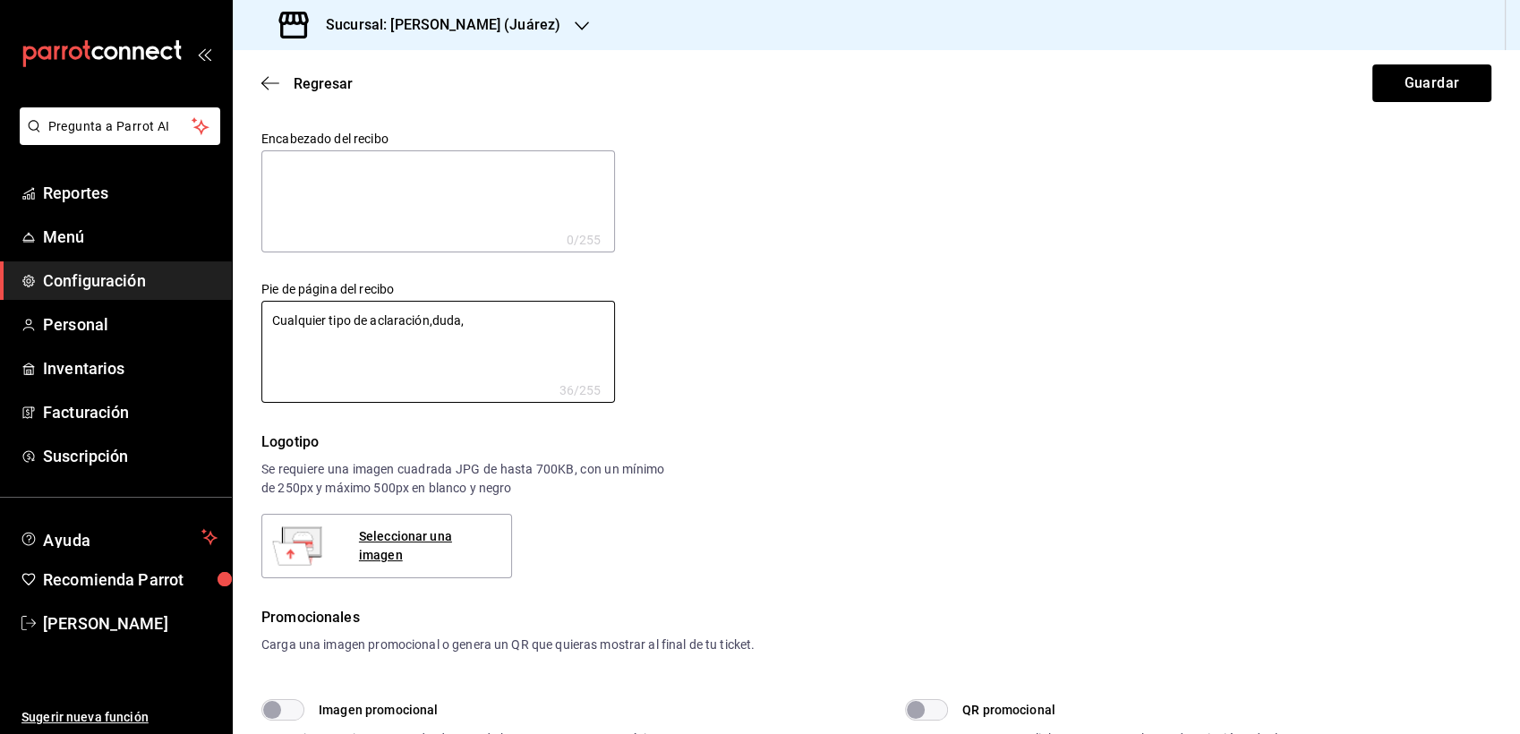
type textarea "x"
type textarea "Cualquier tipo de aclaración,duda,"
type textarea "x"
type textarea "Cualquier tipo de aclaración,duda,"
type textarea "x"
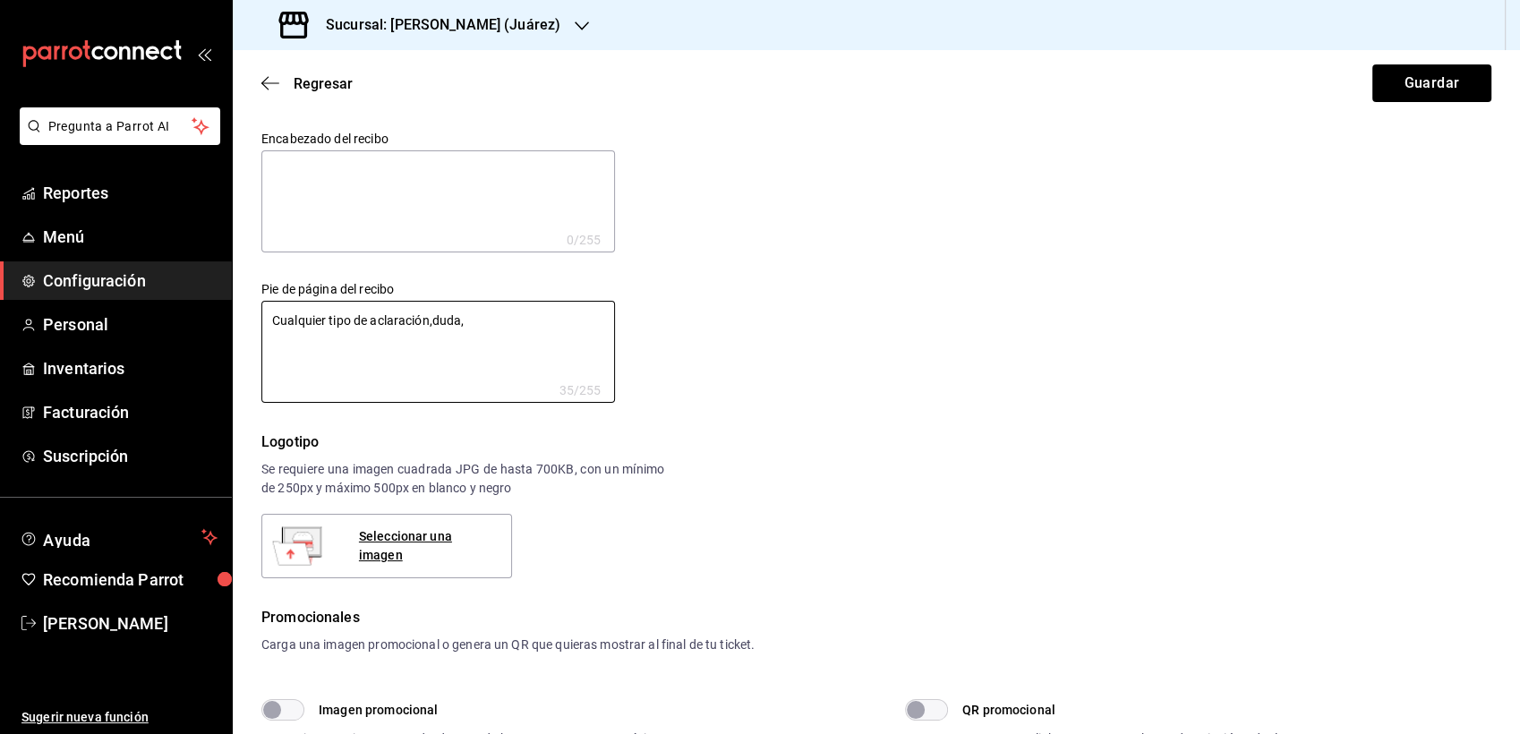
type textarea "Cualquier tipo de aclaración,duda"
type textarea "x"
type textarea "Cualquier tipo de aclaración,dudap"
type textarea "x"
type textarea "Cualquier tipo de aclaración,duda"
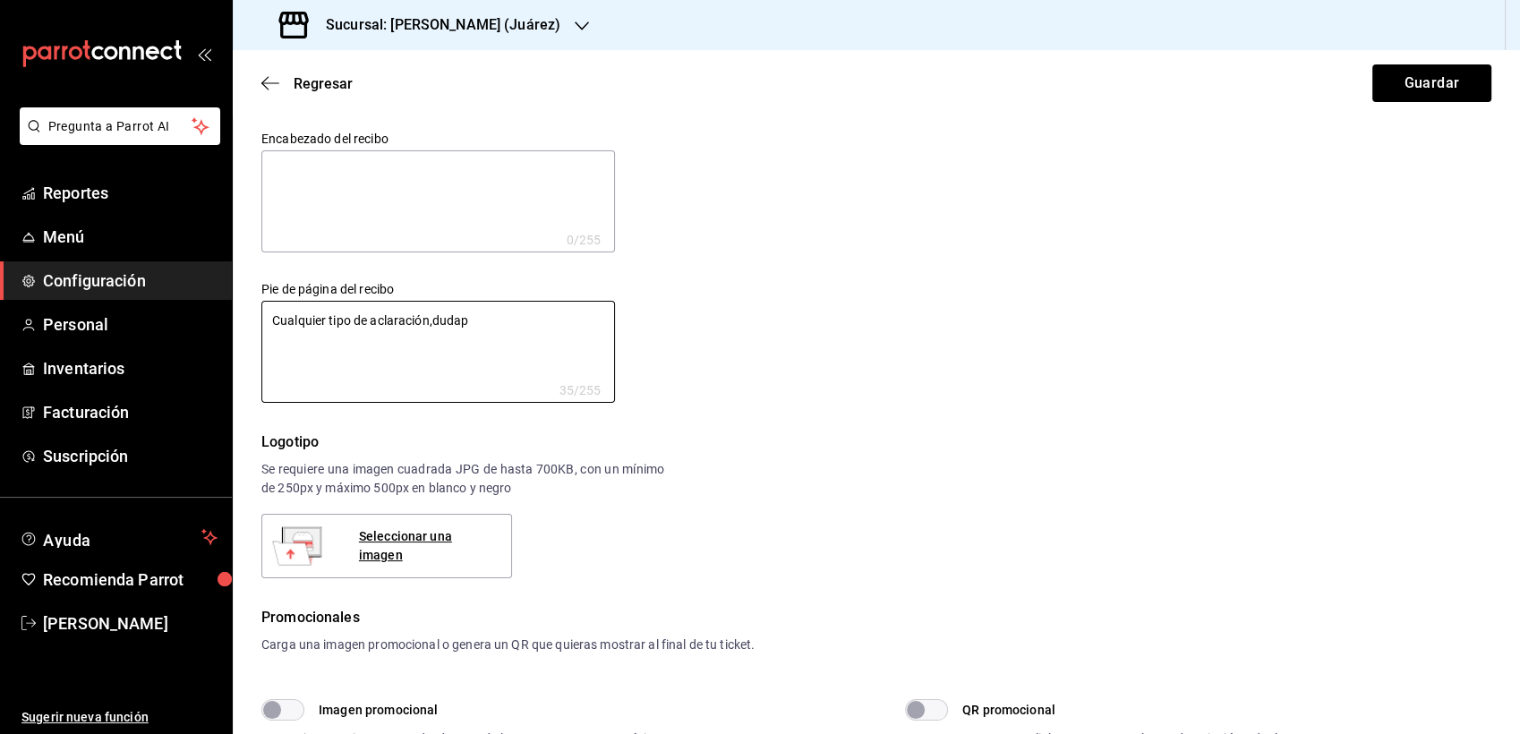
type textarea "x"
type textarea "Cualquier tipo de aclaración,duda"
type textarea "x"
type textarea "Cualquier tipo de aclaración,duda o"
type textarea "x"
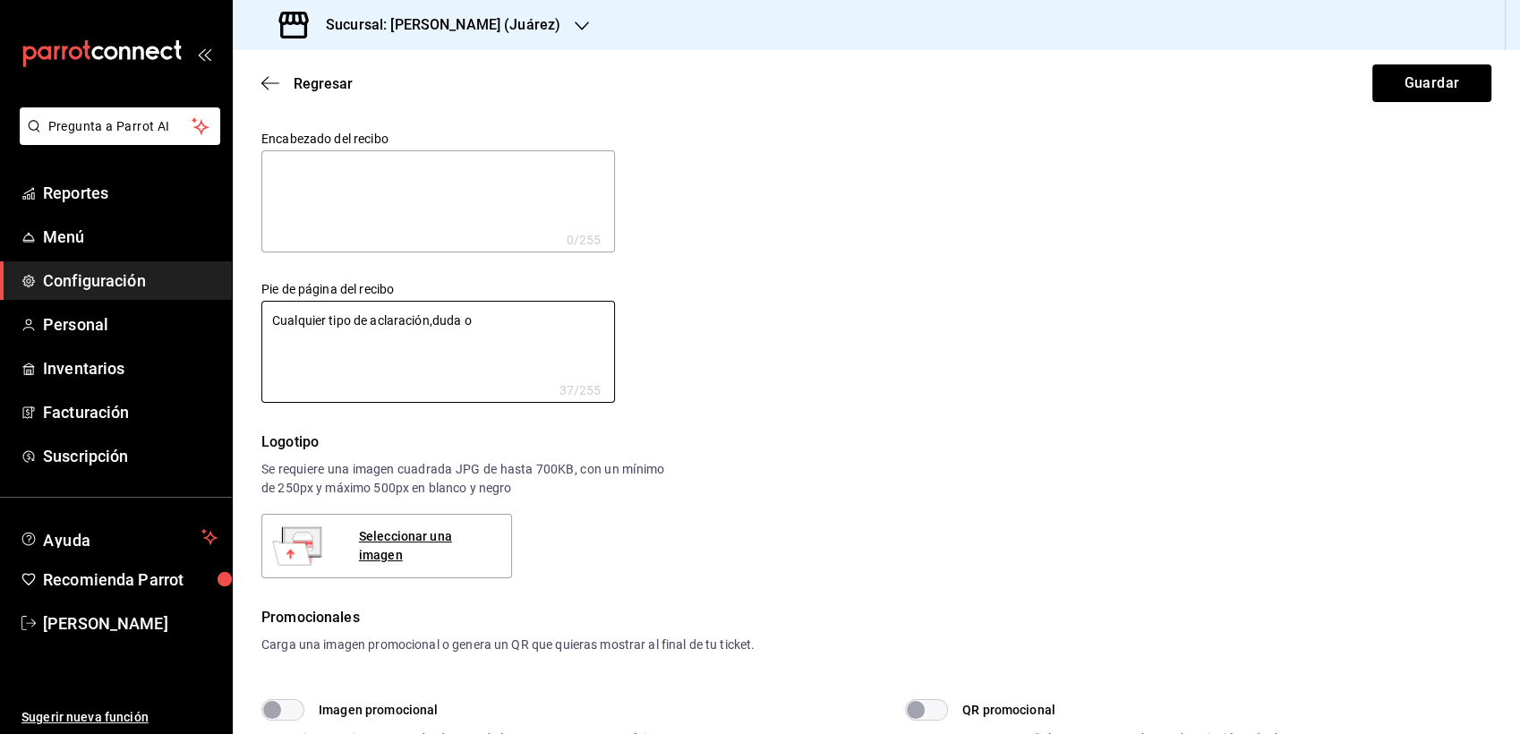
type textarea "Cualquier tipo de aclaración,duda o"
type textarea "x"
type textarea "Cualquier tipo de aclaración,duda o d"
type textarea "x"
type textarea "Cualquier tipo de aclaración,duda o de"
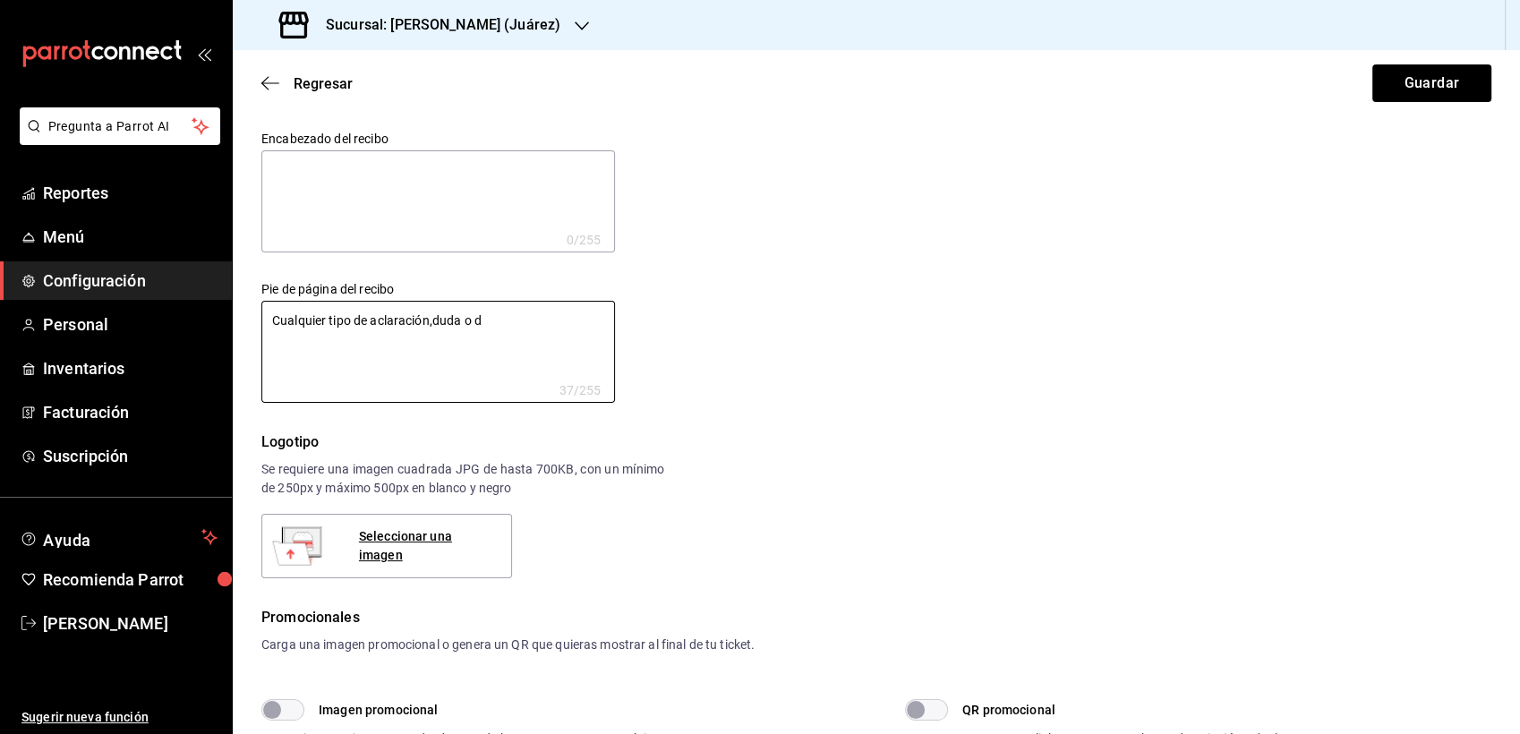
type textarea "x"
type textarea "Cualquier tipo de aclaración,duda o dev"
type textarea "x"
type textarea "Cualquier tipo de aclaración,duda o devo"
type textarea "x"
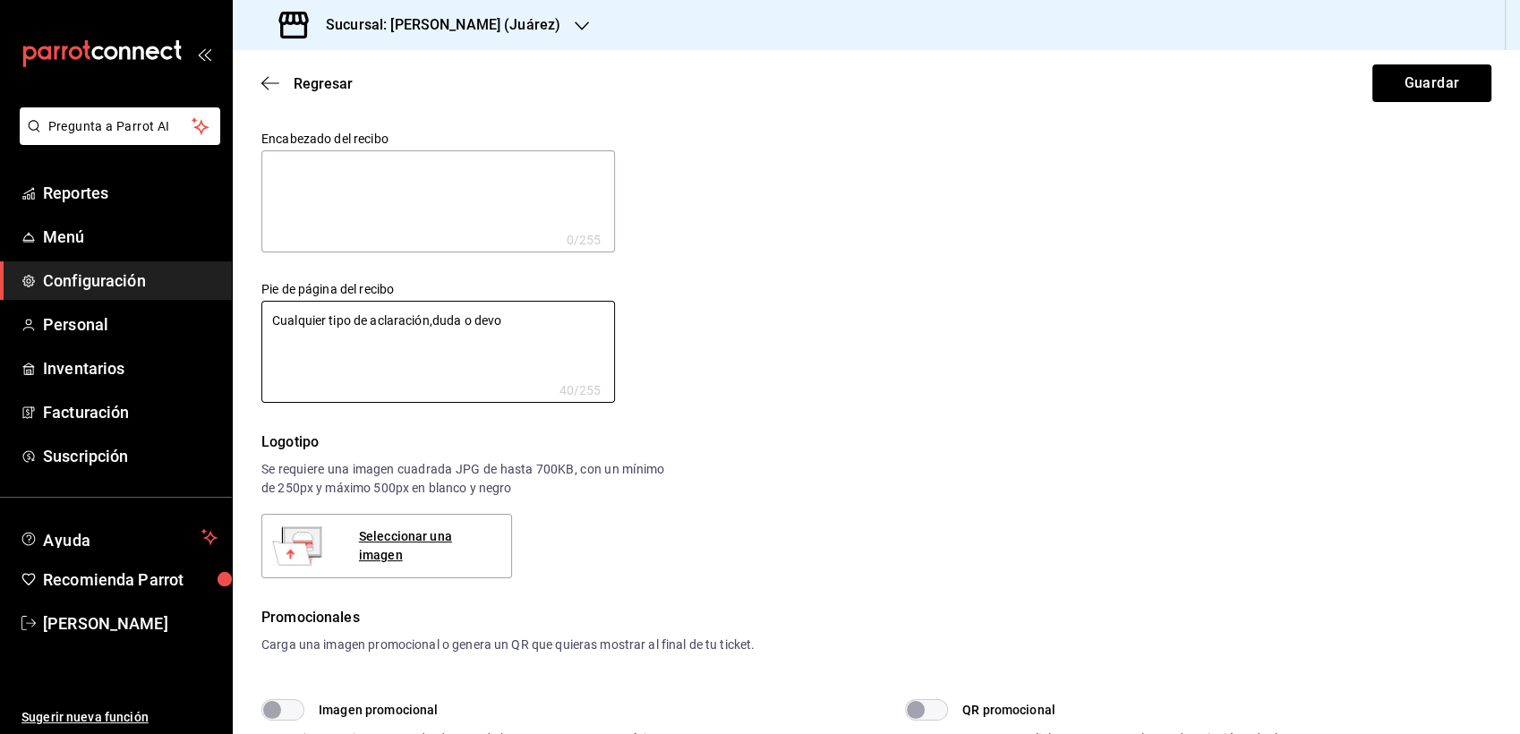
type textarea "Cualquier tipo de aclaración,duda o devol"
type textarea "x"
type textarea "Cualquier tipo de aclaración,duda o devolu"
type textarea "x"
type textarea "Cualquier tipo de aclaración,duda o devoluc"
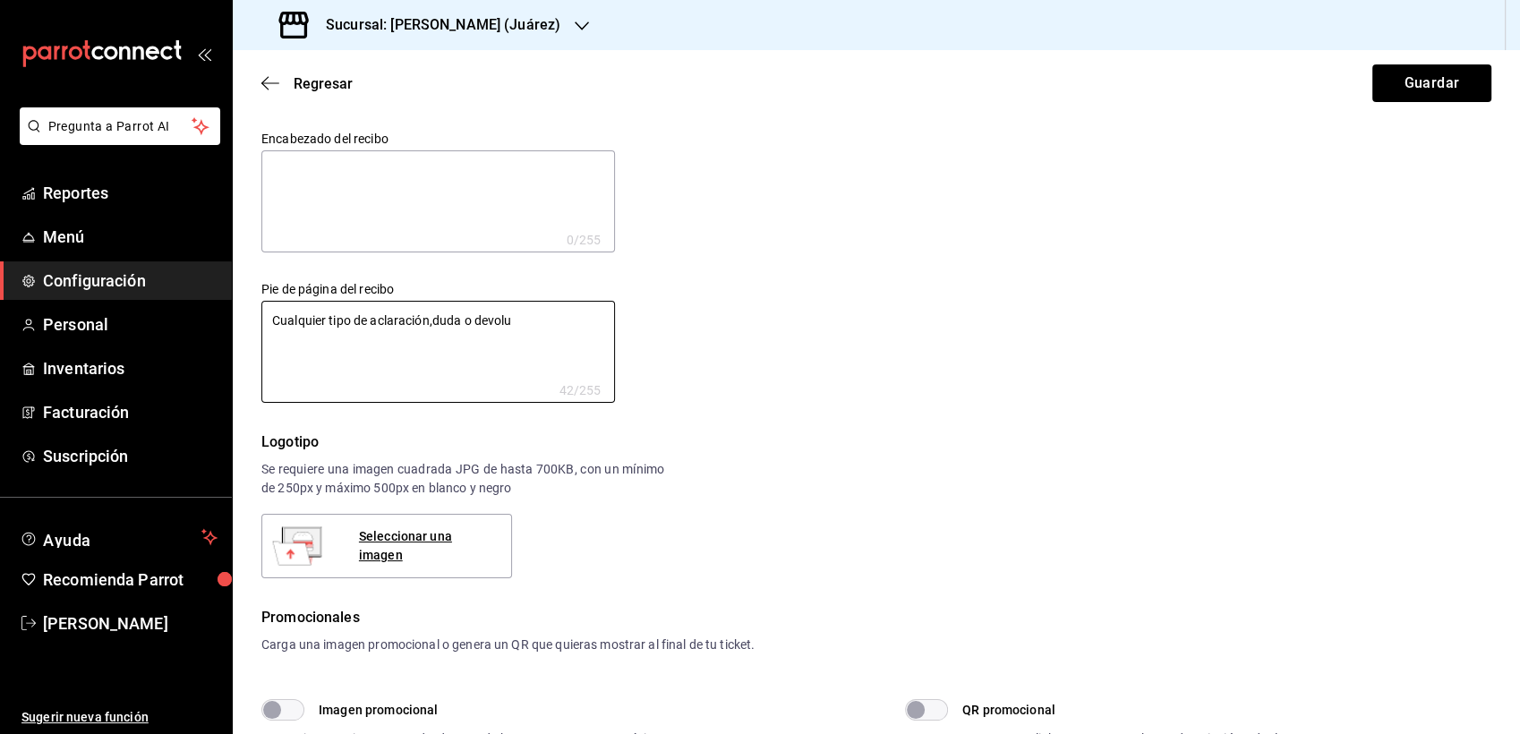
type textarea "x"
type textarea "Cualquier tipo de aclaración,duda o devoluci"
type textarea "x"
type textarea "Cualquier tipo de aclaración,duda o devolucio"
type textarea "x"
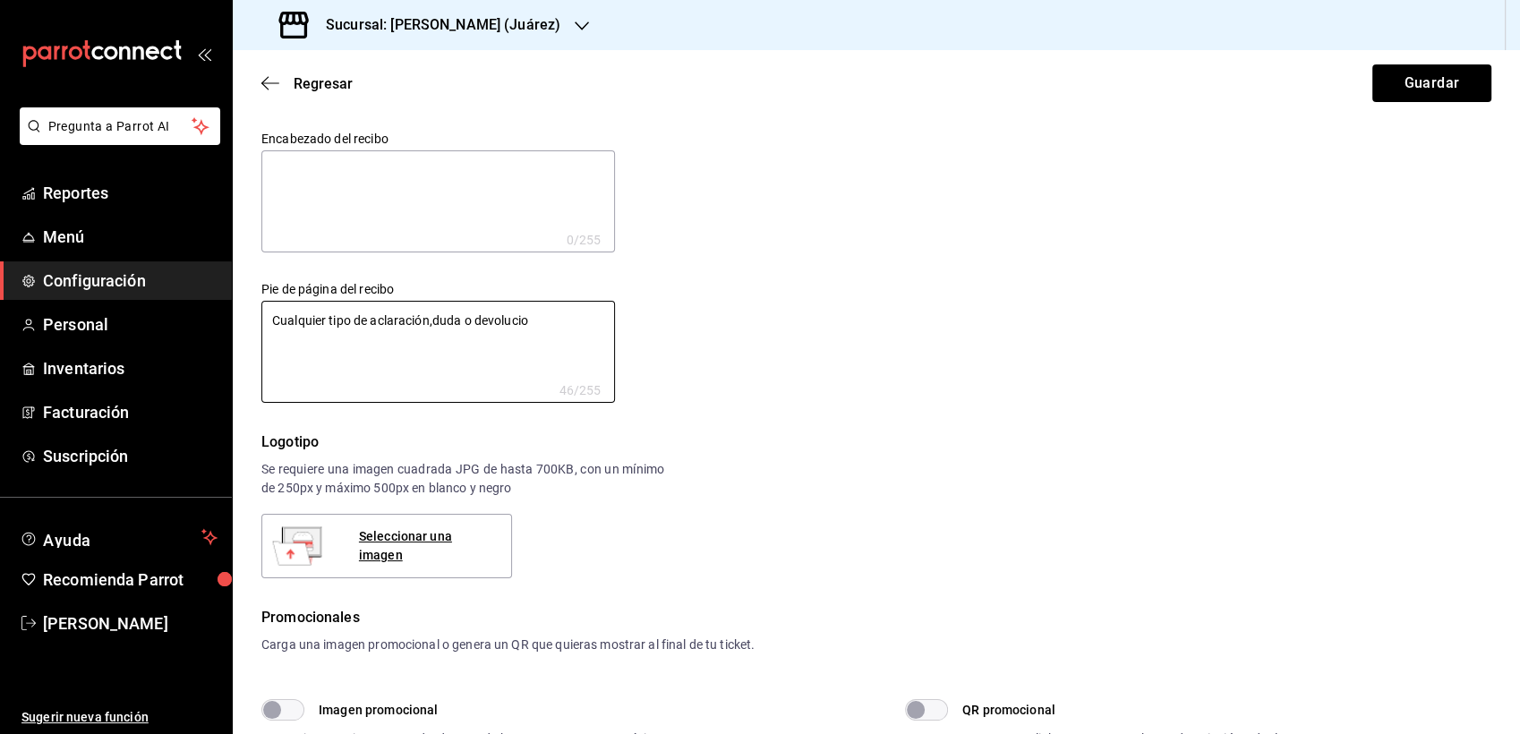
type textarea "Cualquier tipo de aclaración,duda o devolucion"
type textarea "x"
type textarea "Cualquier tipo de aclaración,duda o devolución"
type textarea "x"
type textarea "Cualquier tipo de aclaración,duda o devolución"
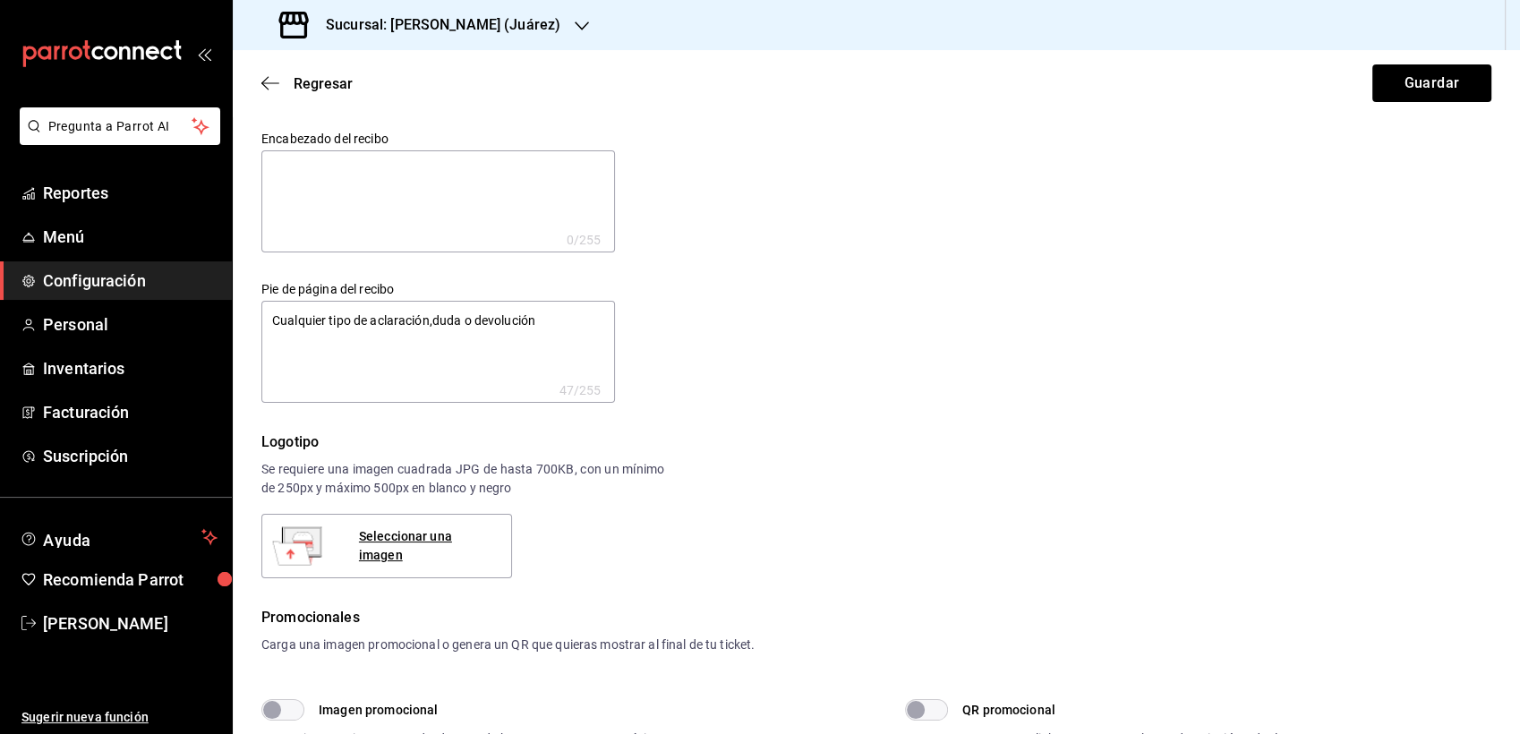
type textarea "x"
type textarea "Cualquier tipo de aclaración, duda o devolución"
type textarea "x"
click at [543, 322] on textarea "Cualquier tipo de aclaración, duda o devolución" at bounding box center [438, 352] width 354 height 102
type textarea "Cualquier tipo de aclaración, duda o devolución"
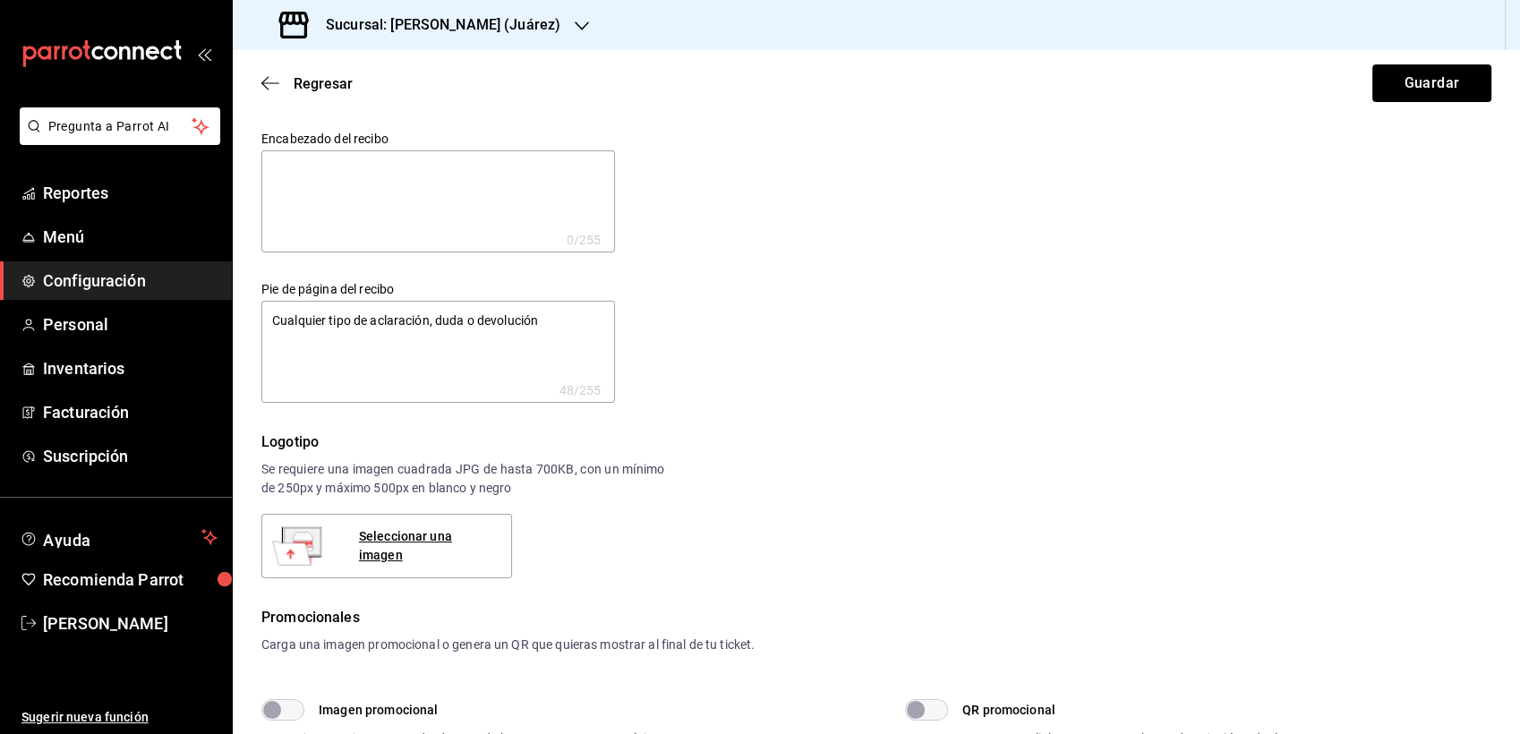
type textarea "x"
type textarea "Cualquier tipo de aclaración, duda o devolución"
type textarea "x"
type textarea "Cualquier tipo de aclaración, duda o devolución o"
type textarea "x"
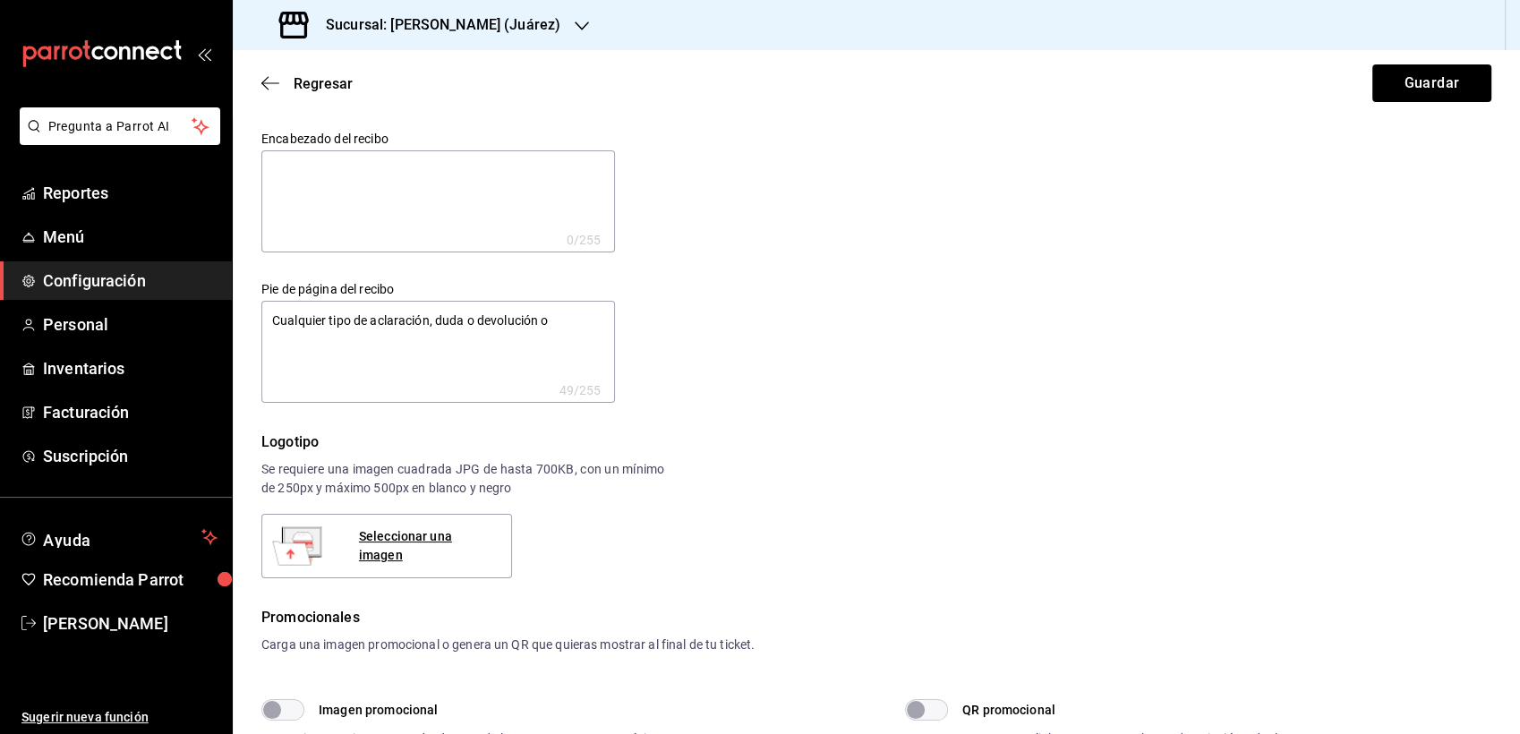
type textarea "Cualquier tipo de aclaración, duda o devolución ob"
type textarea "x"
type textarea "Cualquier tipo de aclaración, duda o devolución obl"
type textarea "x"
type textarea "Cualquier tipo de aclaración, duda o devolución obli"
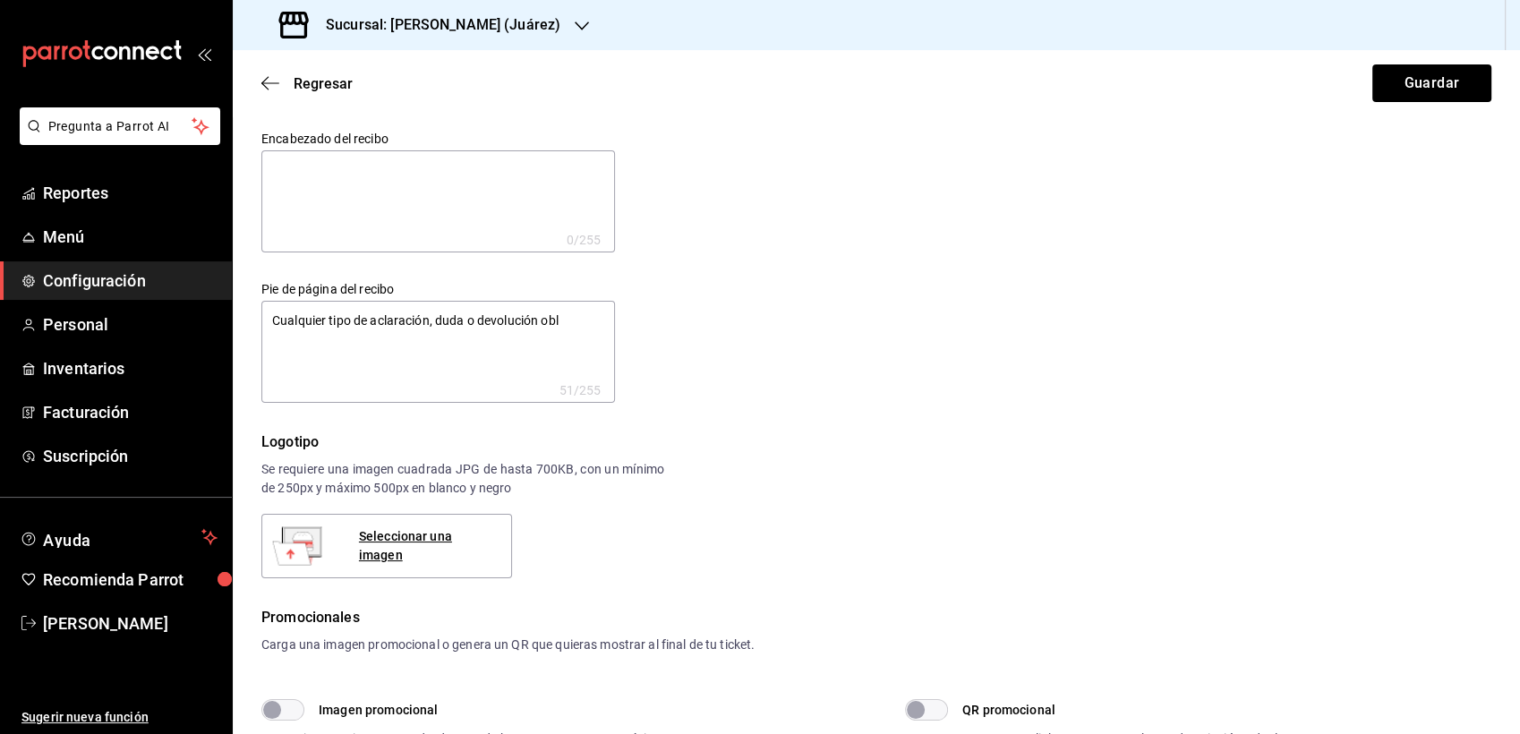
type textarea "x"
type textarea "Cualquier tipo de aclaración, duda o devolución oblig"
type textarea "x"
type textarea "Cualquier tipo de aclaración, duda o devolución obliga"
type textarea "x"
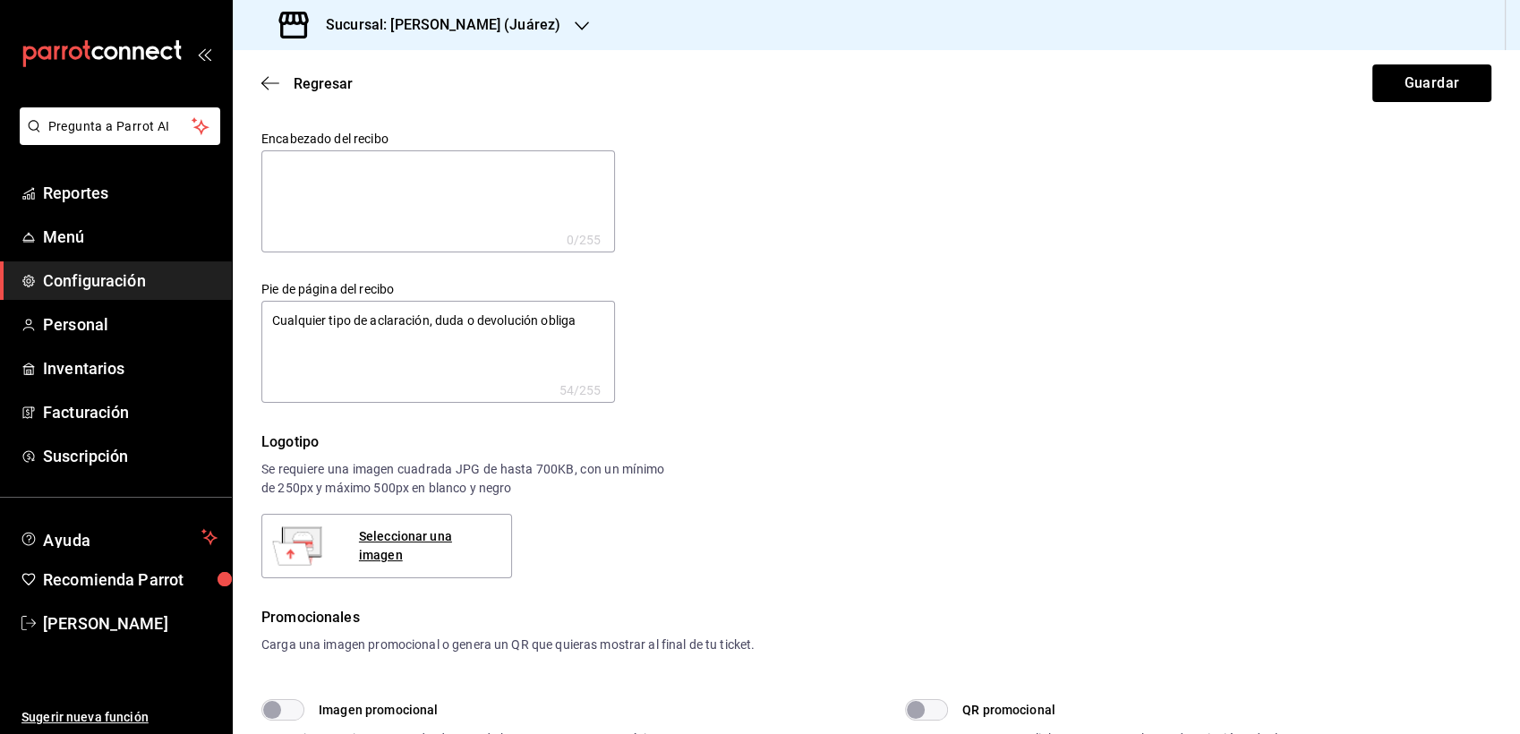
type textarea "Cualquier tipo de aclaración, duda o devolución obligat"
type textarea "x"
type textarea "Cualquier tipo de aclaración, duda o devolución obligato"
type textarea "x"
type textarea "Cualquier tipo de aclaración, duda o devolución obligator"
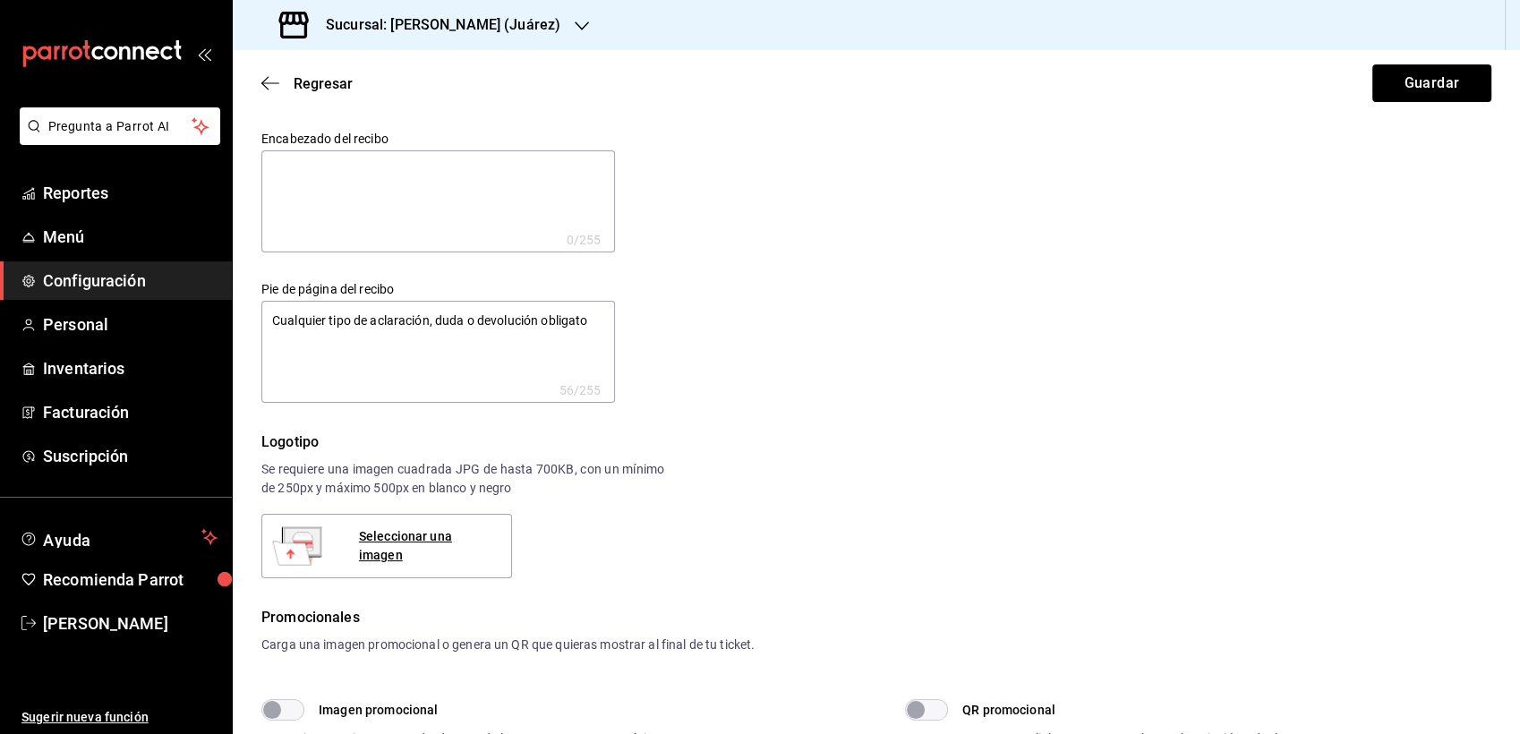
type textarea "x"
type textarea "Cualquier tipo de aclaración, duda o devolución obligatori"
type textarea "x"
type textarea "Cualquier tipo de aclaración, duda o devolución obligatoria"
type textarea "x"
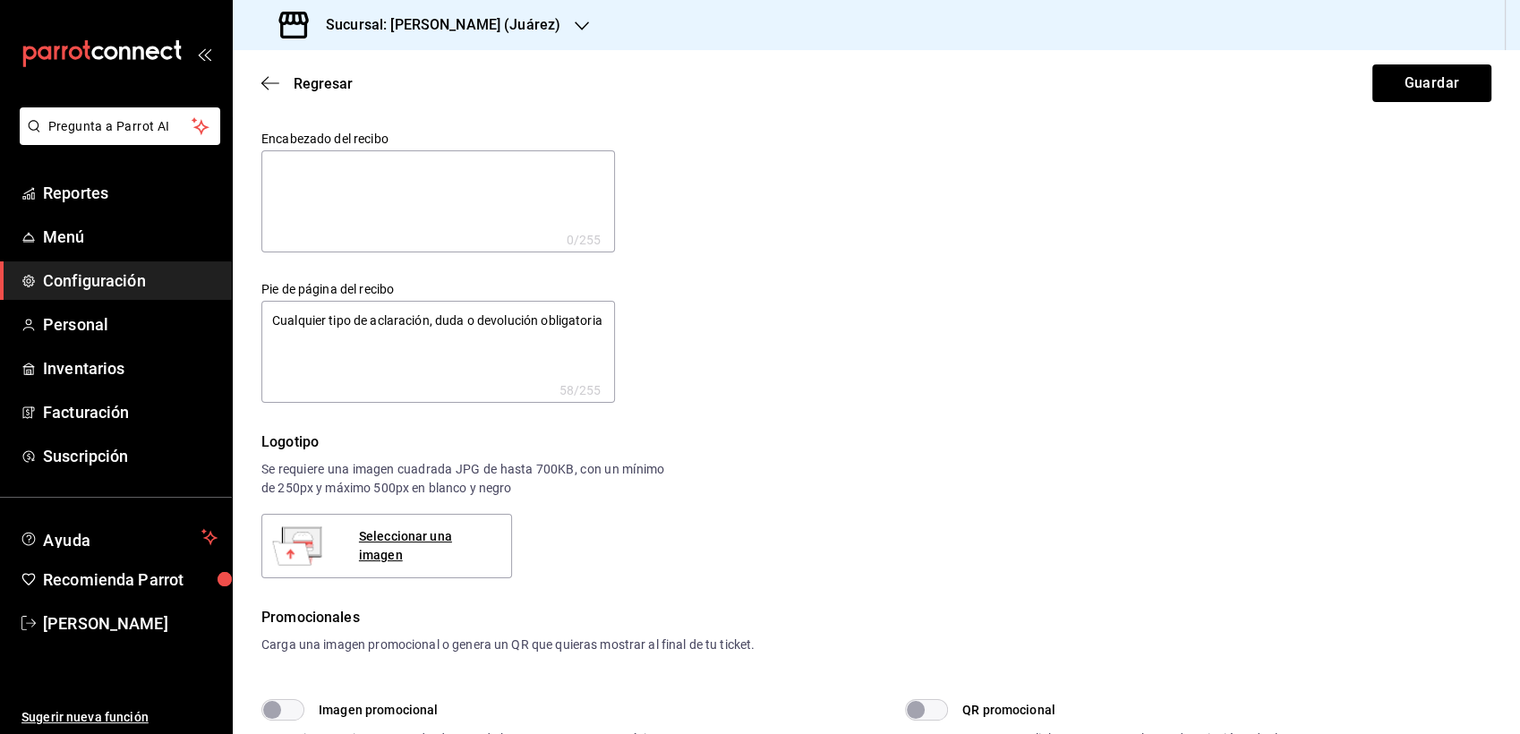
type textarea "Cualquier tipo de aclaración, duda o devolución obligatoriam"
type textarea "x"
type textarea "Cualquier tipo de aclaración, duda o devolución obligatoriame"
type textarea "x"
type textarea "Cualquier tipo de aclaración, duda o devolución obligatoriamen"
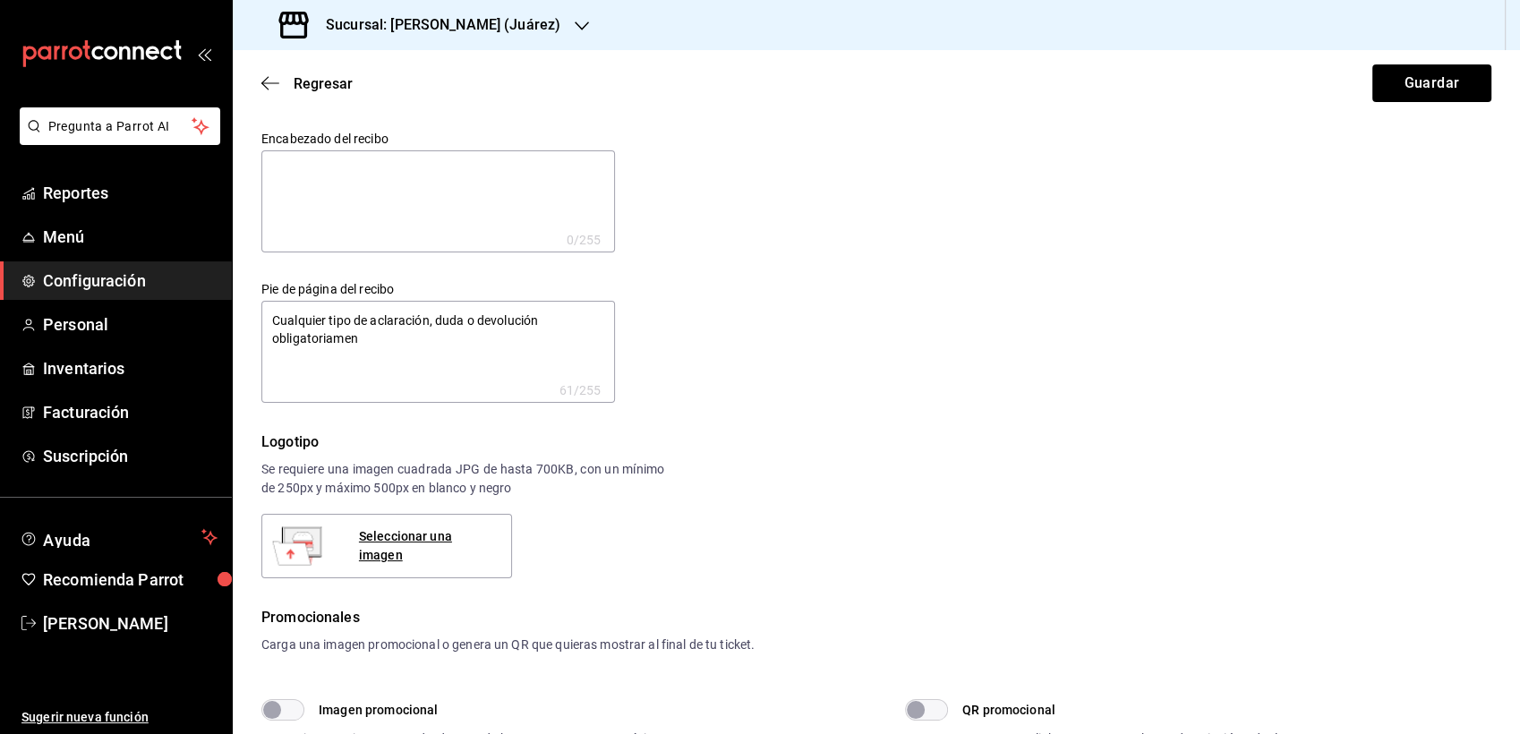
type textarea "x"
type textarea "Cualquier tipo de aclaración, duda o devolución obligatoriament"
type textarea "x"
type textarea "Cualquier tipo de aclaración, duda o devolución obligatoriamente"
type textarea "x"
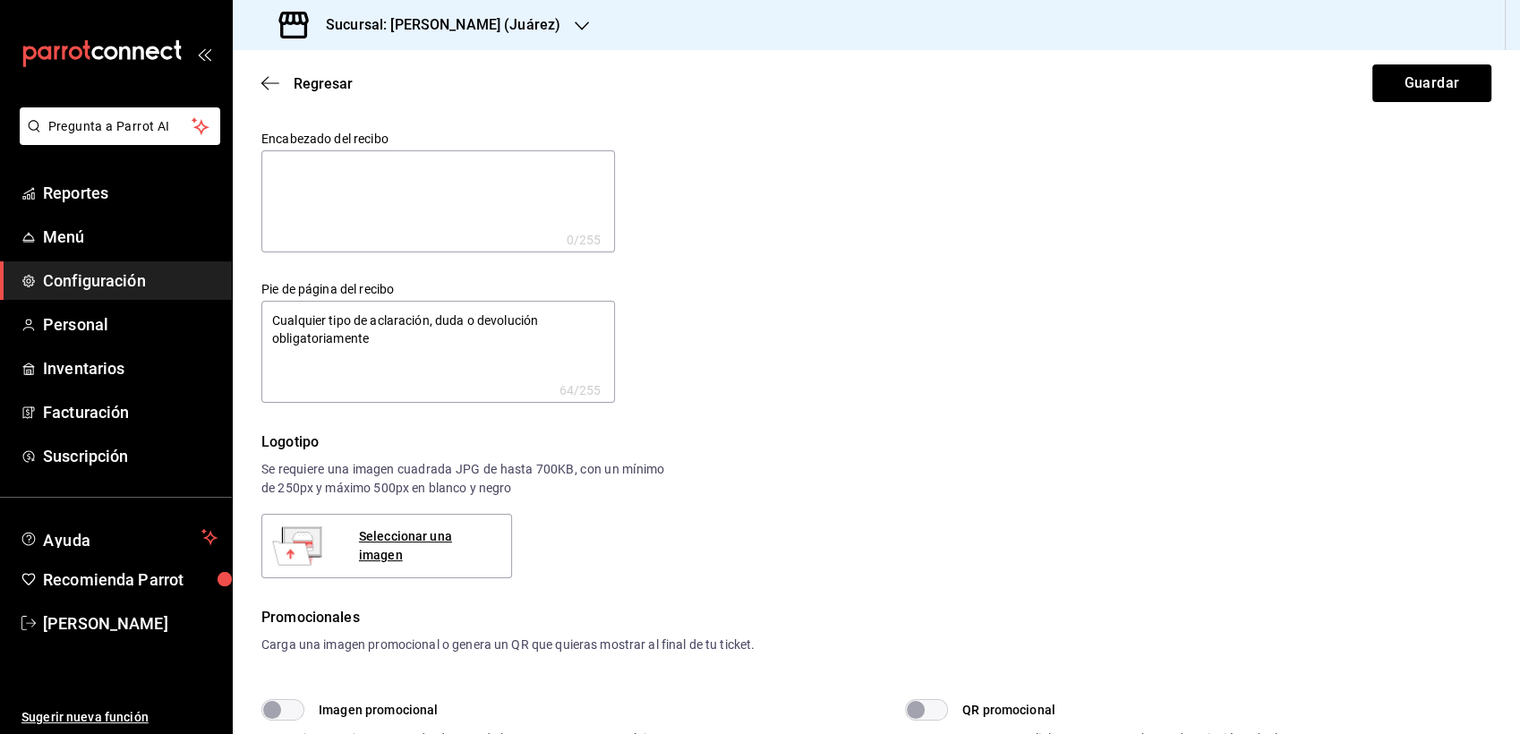
type textarea "Cualquier tipo de aclaración, duda o devolución obligatoriamente"
type textarea "x"
type textarea "Cualquier tipo de aclaración, duda o devolución obligatoriamente"
type textarea "x"
click at [478, 323] on textarea "Cualquier tipo de aclaración, duda o devolución obligatoriamente" at bounding box center [438, 352] width 354 height 102
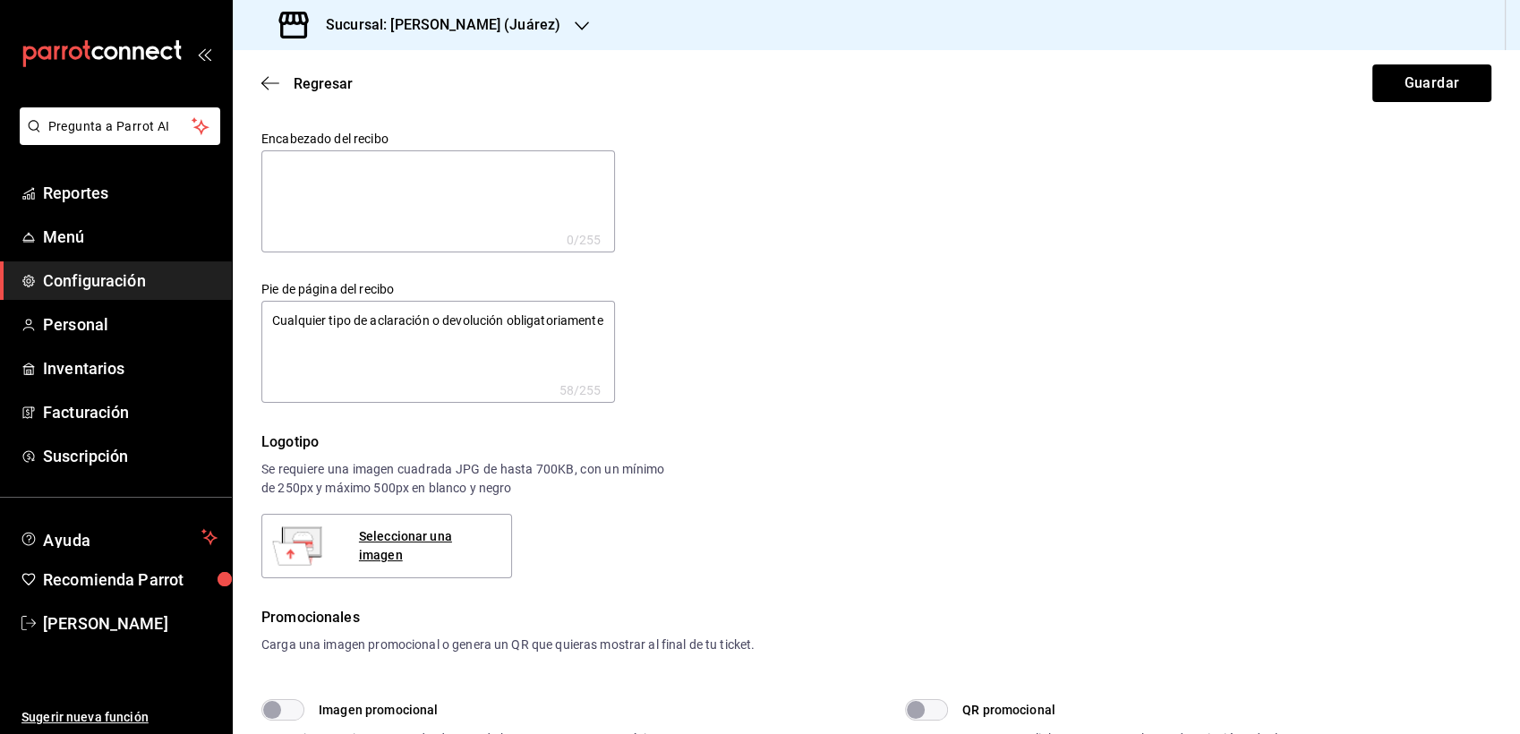
click at [380, 350] on textarea "Cualquier tipo de aclaración o devolución obligatoriamente" at bounding box center [438, 352] width 354 height 102
click at [532, 314] on textarea "Cualquier tipo de aclaración o devolución obligatoriamente" at bounding box center [438, 352] width 354 height 102
click at [364, 331] on textarea "Cualquier tipo de aclaración o devolución, obligatoriamente" at bounding box center [438, 352] width 354 height 102
drag, startPoint x: 265, startPoint y: 318, endPoint x: 392, endPoint y: 357, distance: 133.1
click at [392, 357] on textarea "Cualquier tipo de aclaración o devolución, obligatoriamente necesitamos evidenc…" at bounding box center [438, 352] width 354 height 102
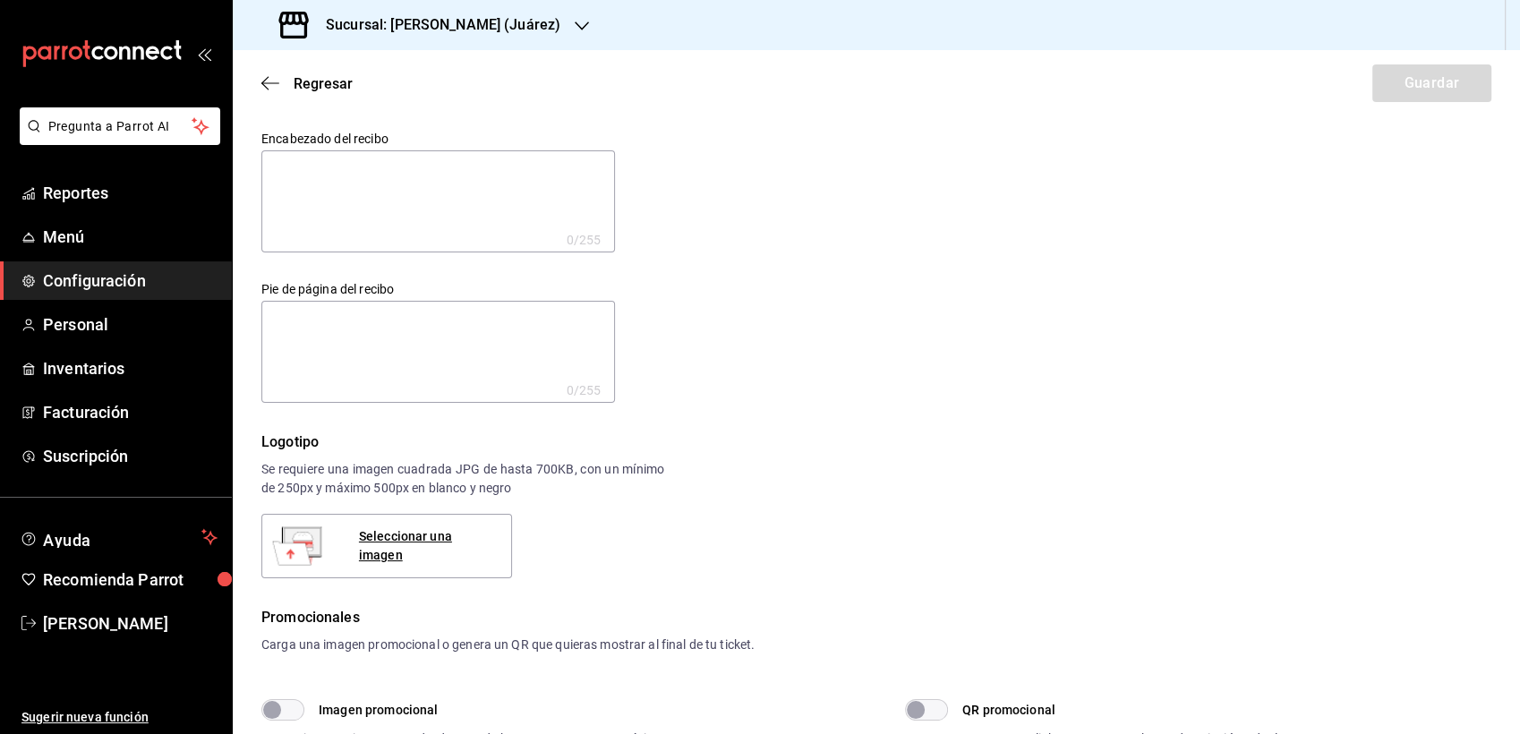
paste textarea ""Para cualquier tipo de aclaración o solicitud de devolución, es obligatorio pr…"
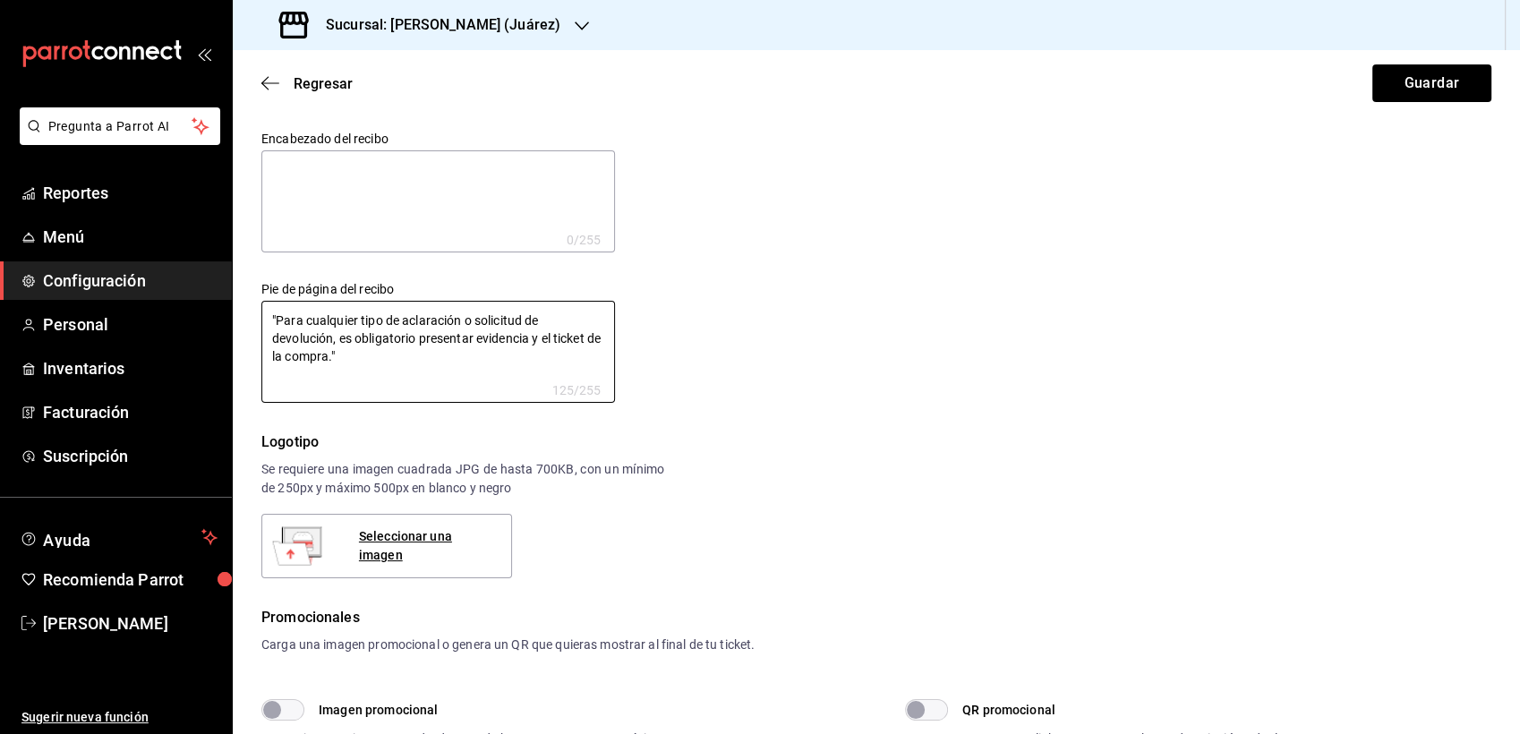
drag, startPoint x: 397, startPoint y: 369, endPoint x: 251, endPoint y: 318, distance: 154.6
click at [251, 318] on div "Pie de página del recibo "Para cualquier tipo de aclaración o solicitud de devo…" at bounding box center [424, 327] width 382 height 150
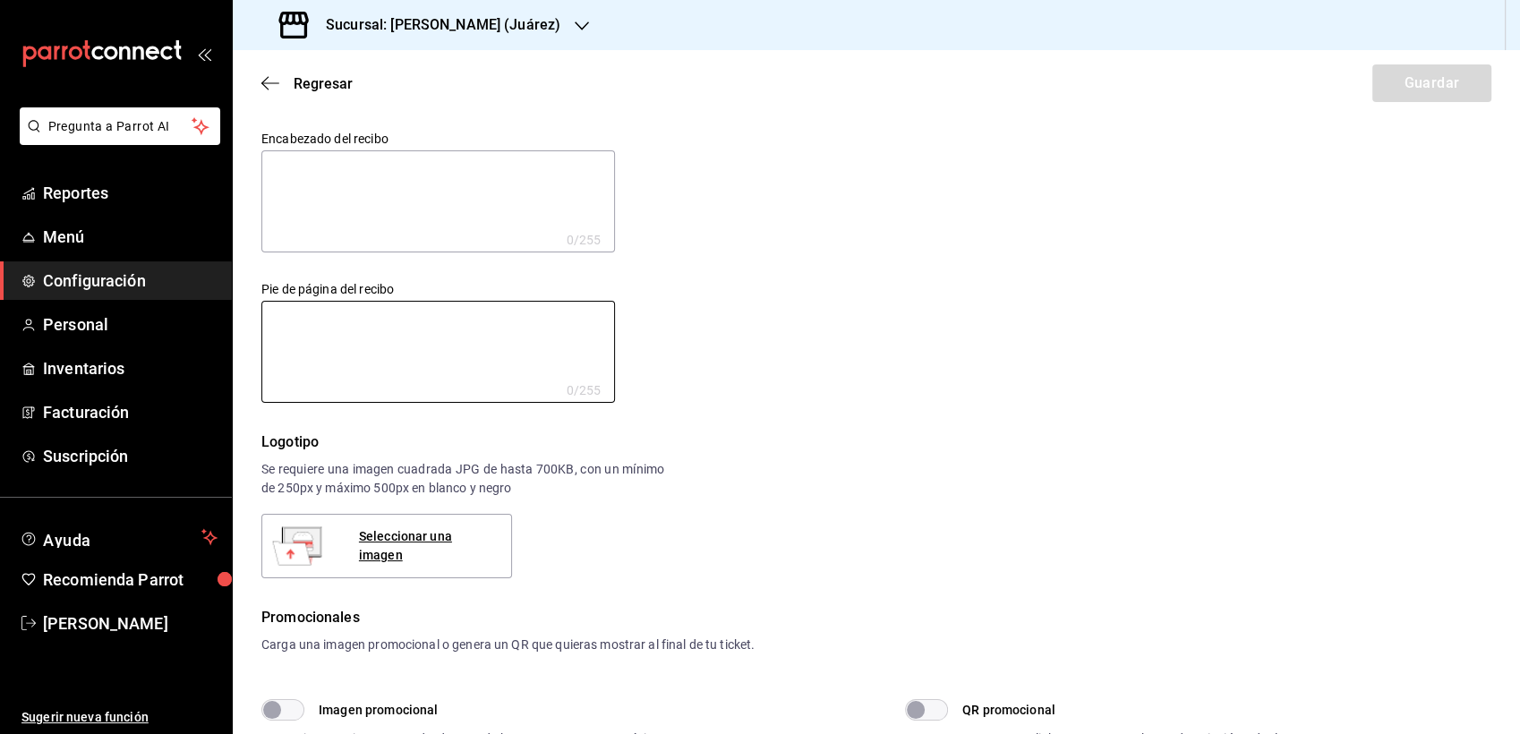
paste textarea ""Para cualquier tipo de aclaración o solicitud de devolución, es obligatorio pr…"
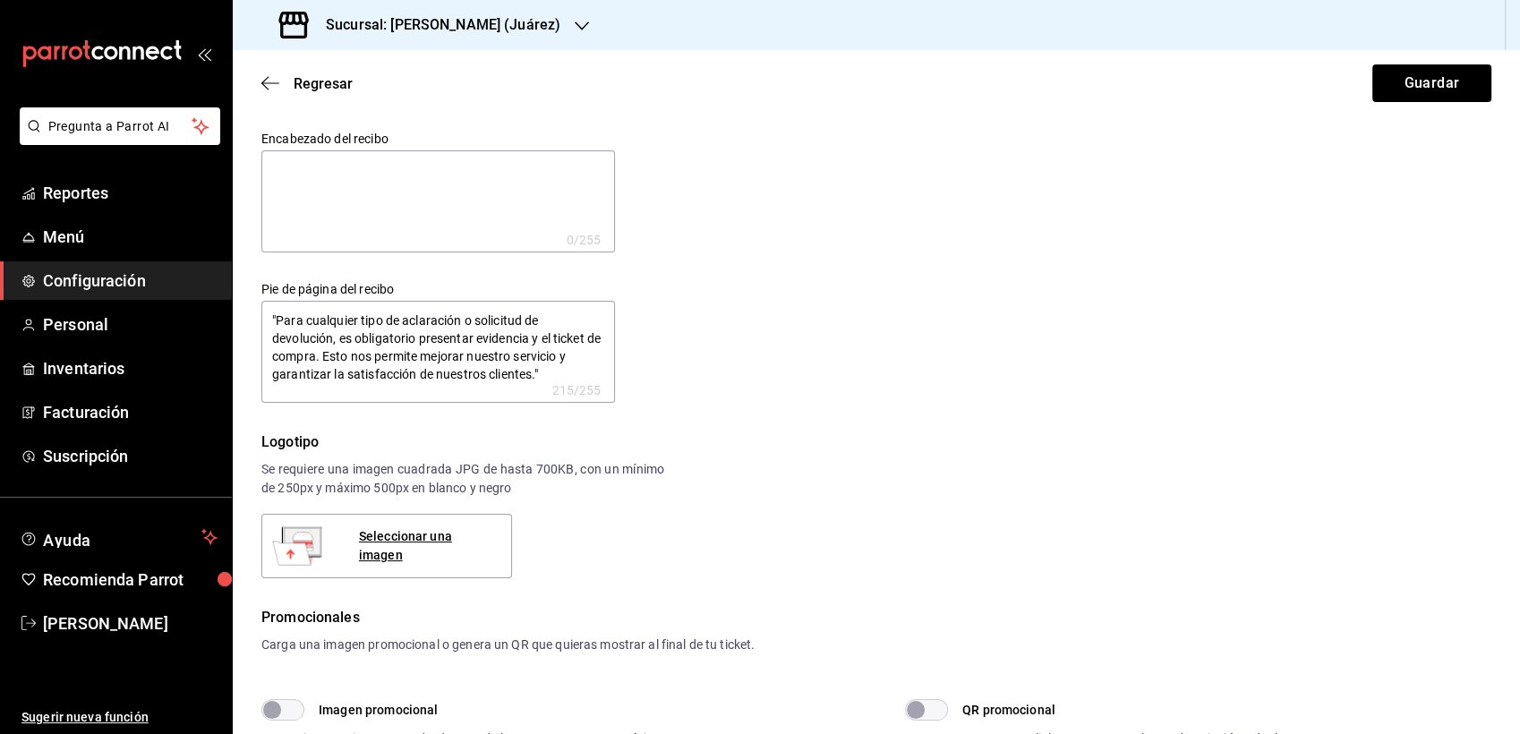
scroll to position [9, 0]
drag, startPoint x: 604, startPoint y: 365, endPoint x: 1394, endPoint y: 80, distance: 839.6
click at [1394, 80] on button "Guardar" at bounding box center [1431, 83] width 119 height 38
